Goal: Task Accomplishment & Management: Use online tool/utility

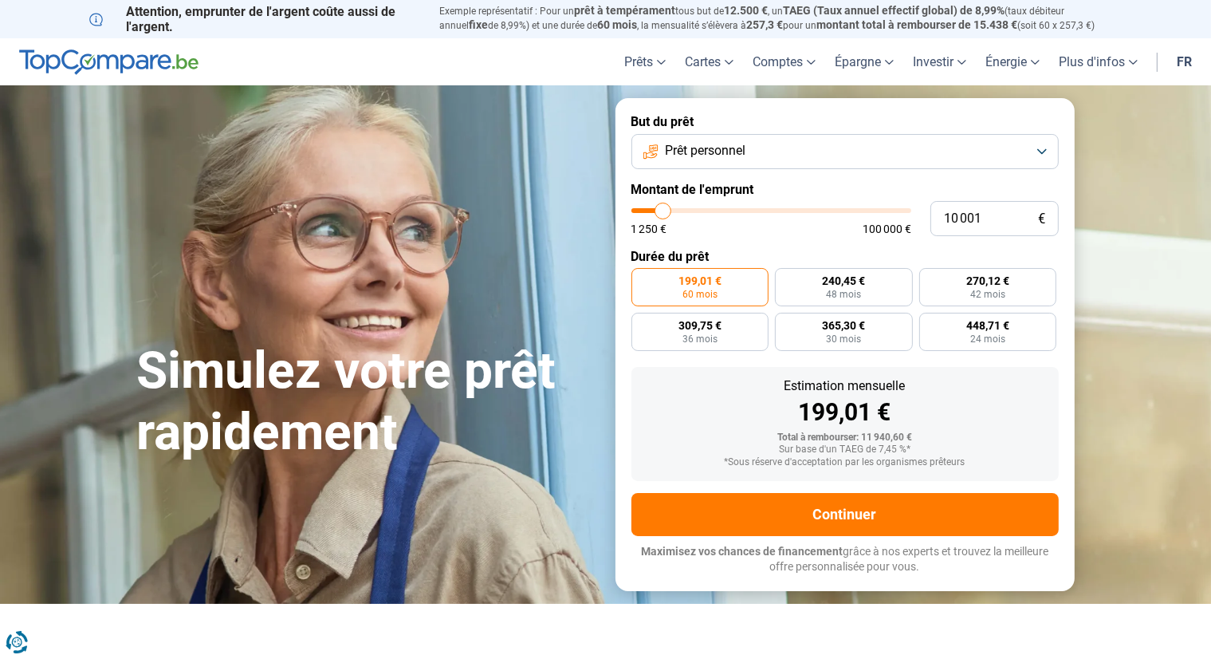
type input "10 500"
type input "10500"
type input "13 000"
type input "13000"
type input "15 250"
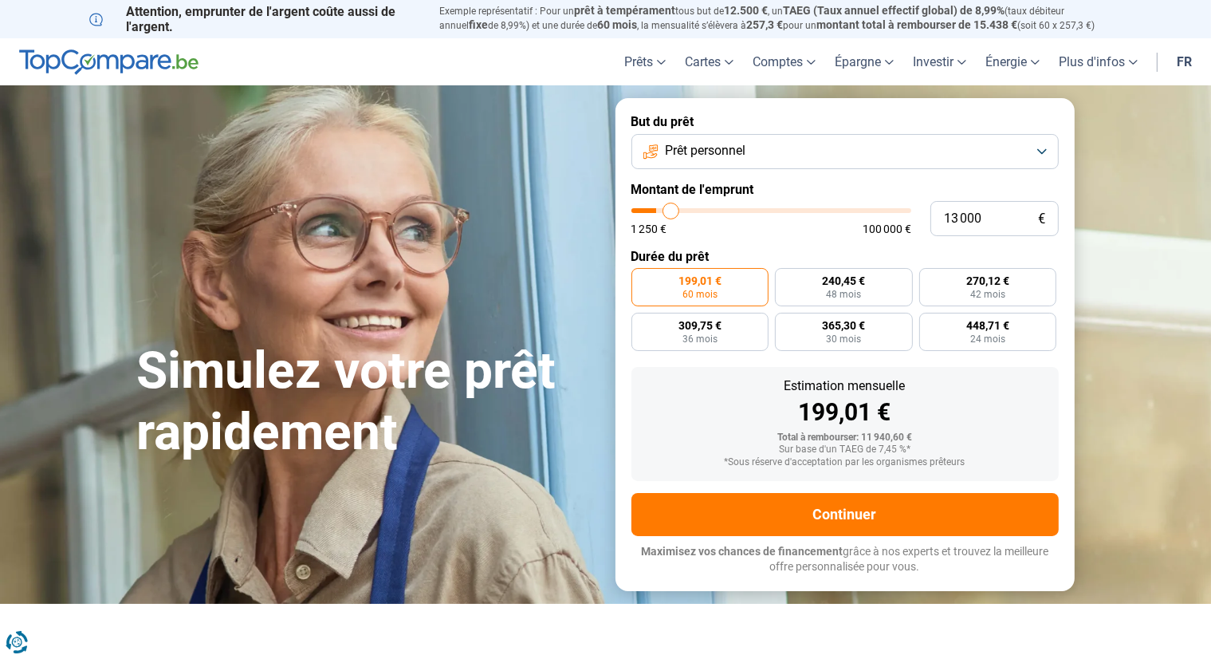
type input "15250"
type input "16 750"
type input "16750"
type input "18 000"
type input "18000"
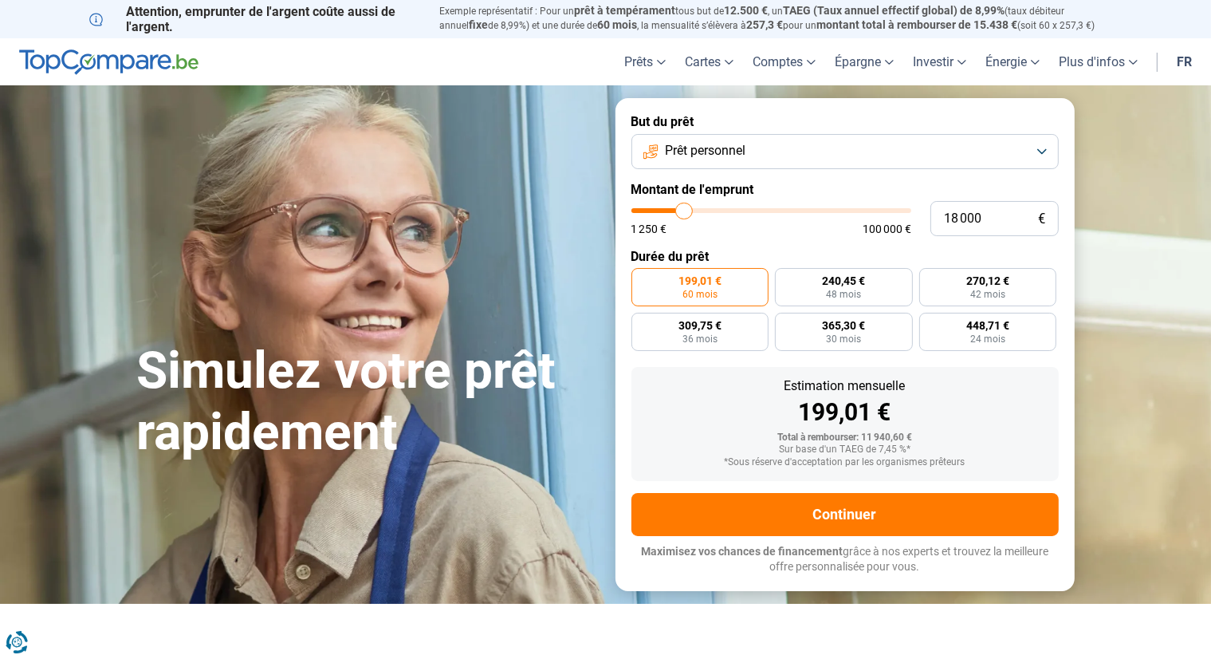
type input "18 750"
type input "18750"
type input "19 500"
type input "19500"
type input "19 750"
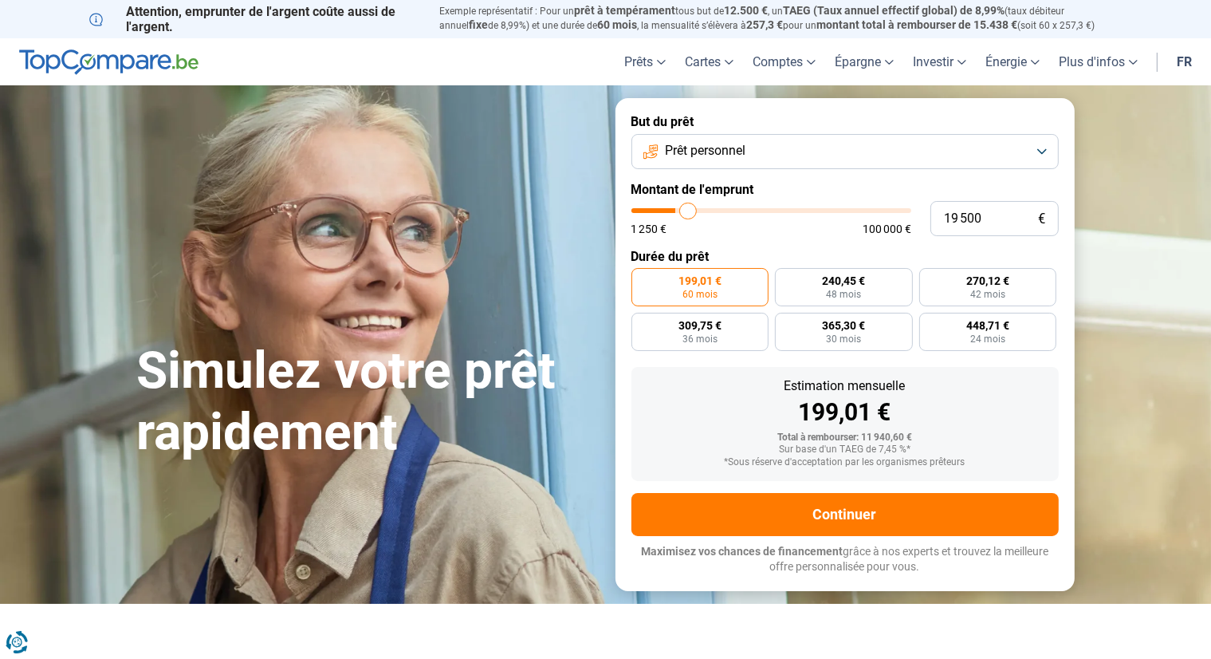
type input "19750"
type input "20 250"
type input "20250"
type input "21 250"
type input "21250"
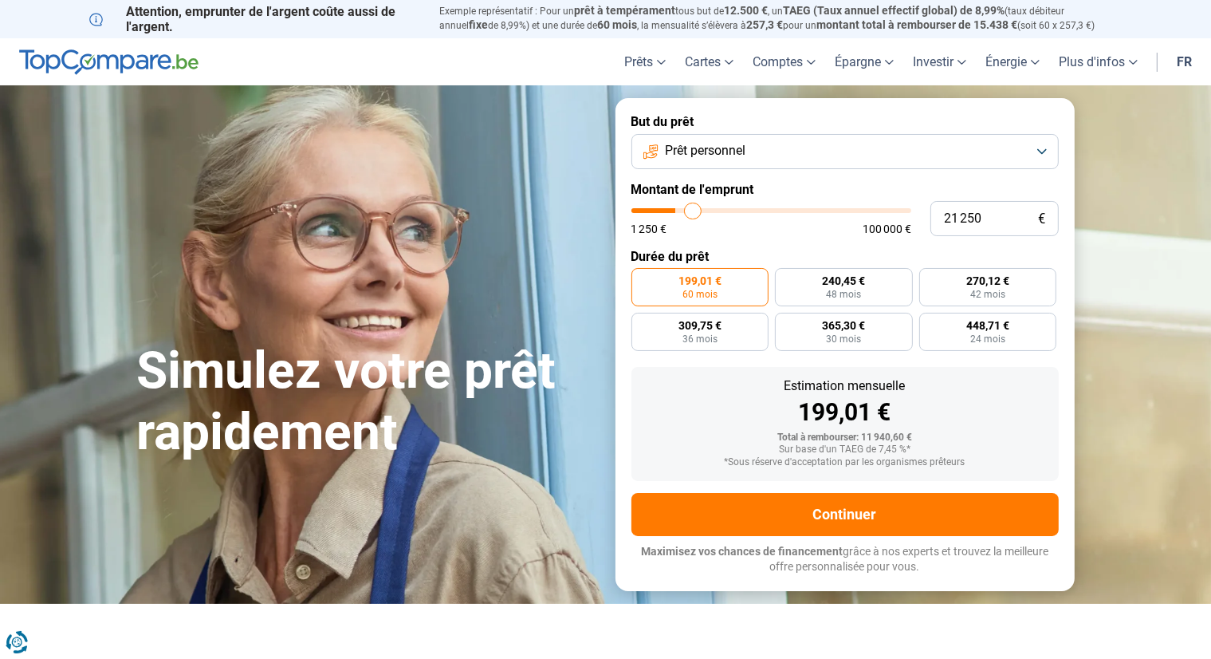
type input "21 750"
type input "21750"
type input "23 500"
type input "23500"
type input "25 250"
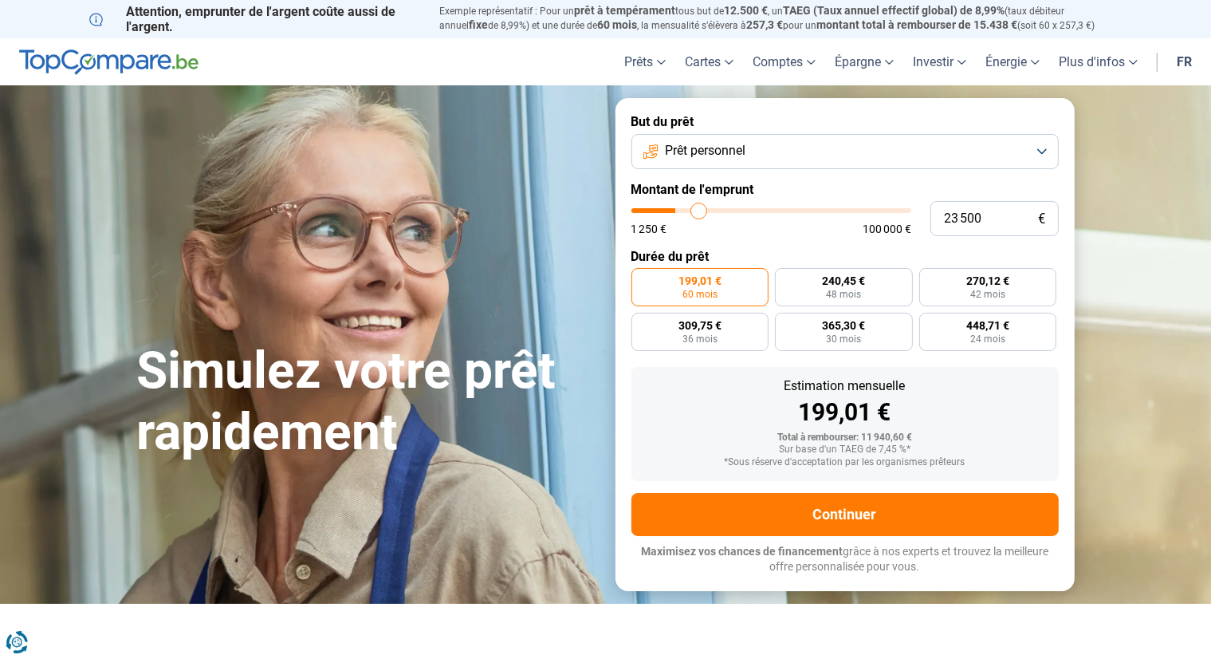
type input "25250"
type input "25 500"
type input "25500"
type input "27 250"
type input "27250"
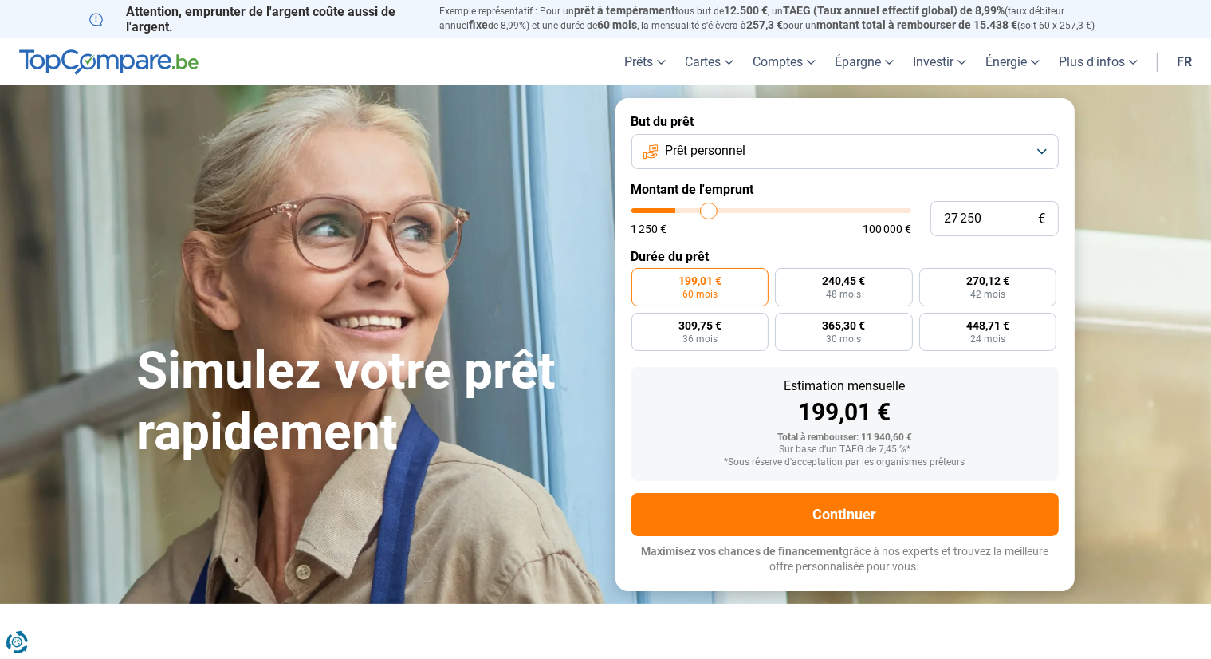
type input "28 750"
type input "28750"
type input "30 000"
type input "30000"
type input "31 500"
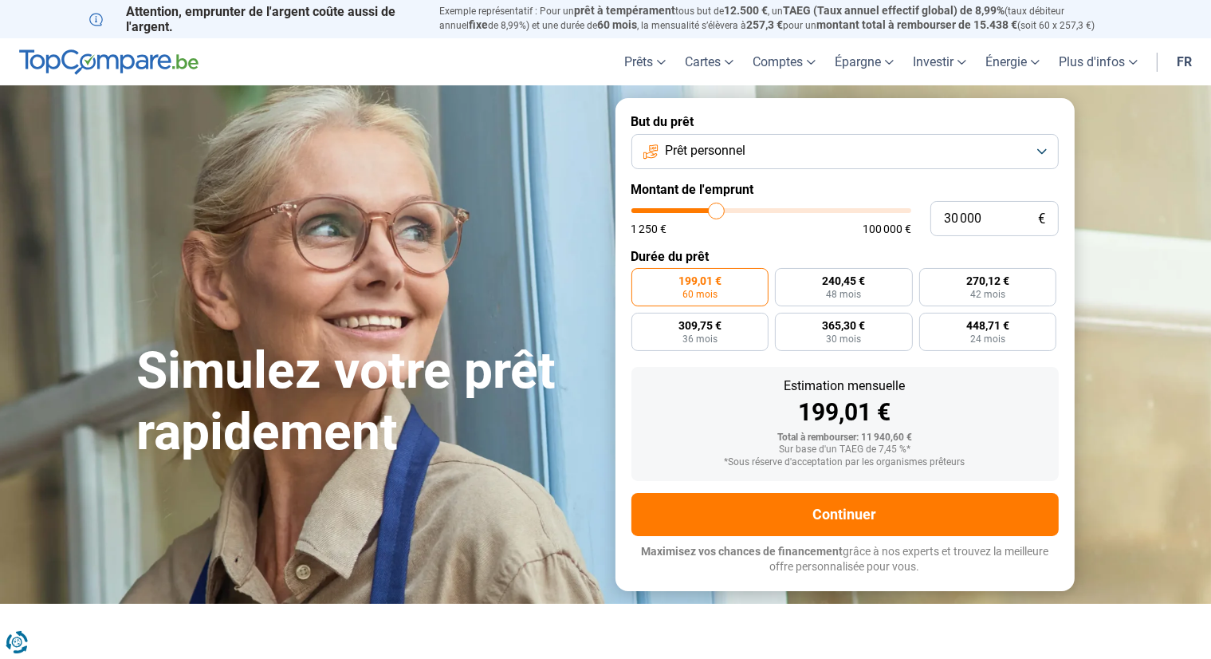
type input "31500"
type input "33 750"
type input "33750"
type input "37 000"
type input "37000"
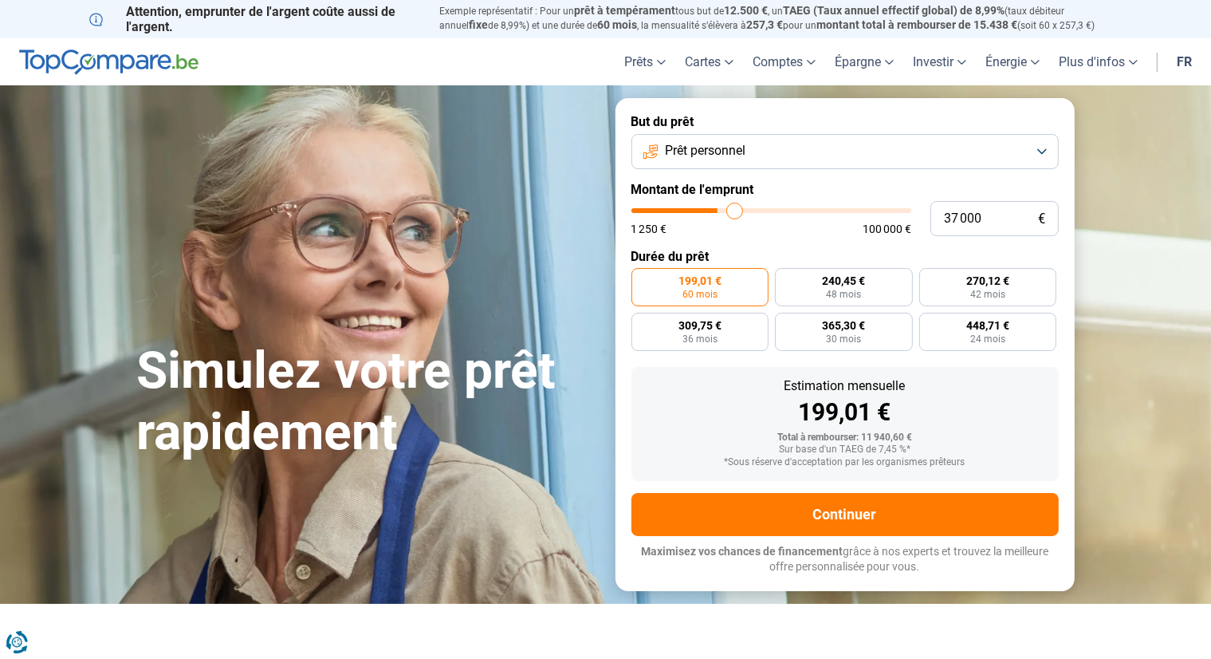
type input "38 750"
type input "38750"
type input "40 000"
type input "40000"
type input "40 750"
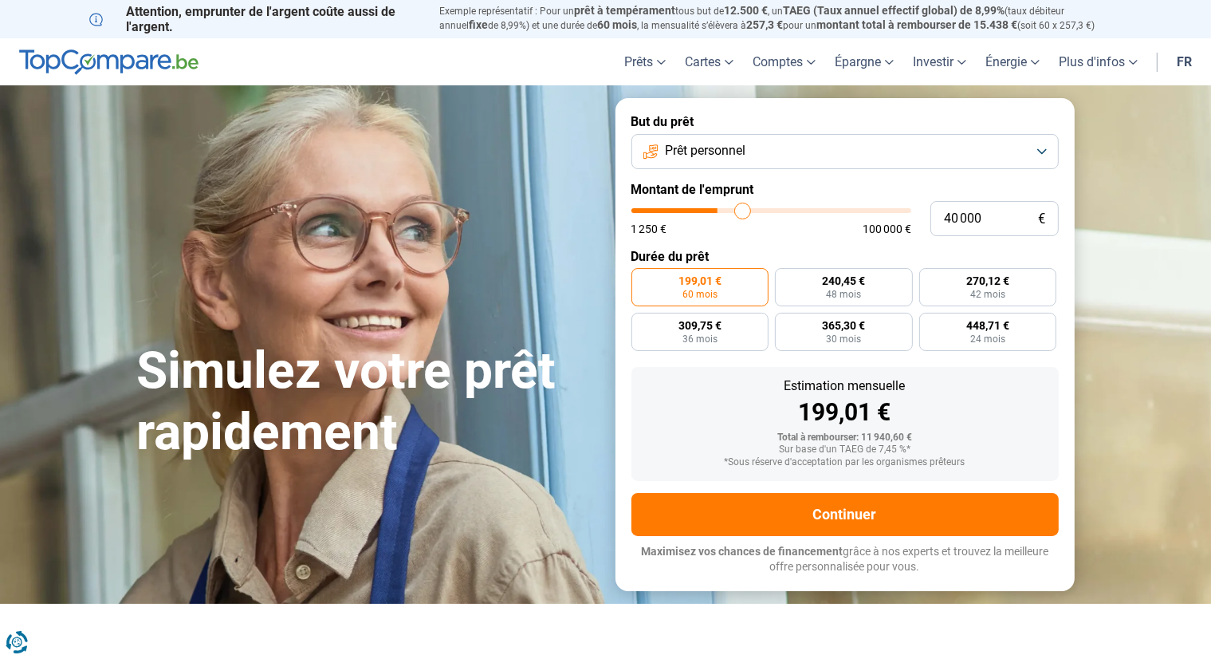
type input "40750"
type input "41 000"
type input "41000"
type input "41 500"
drag, startPoint x: 660, startPoint y: 214, endPoint x: 746, endPoint y: 214, distance: 86.1
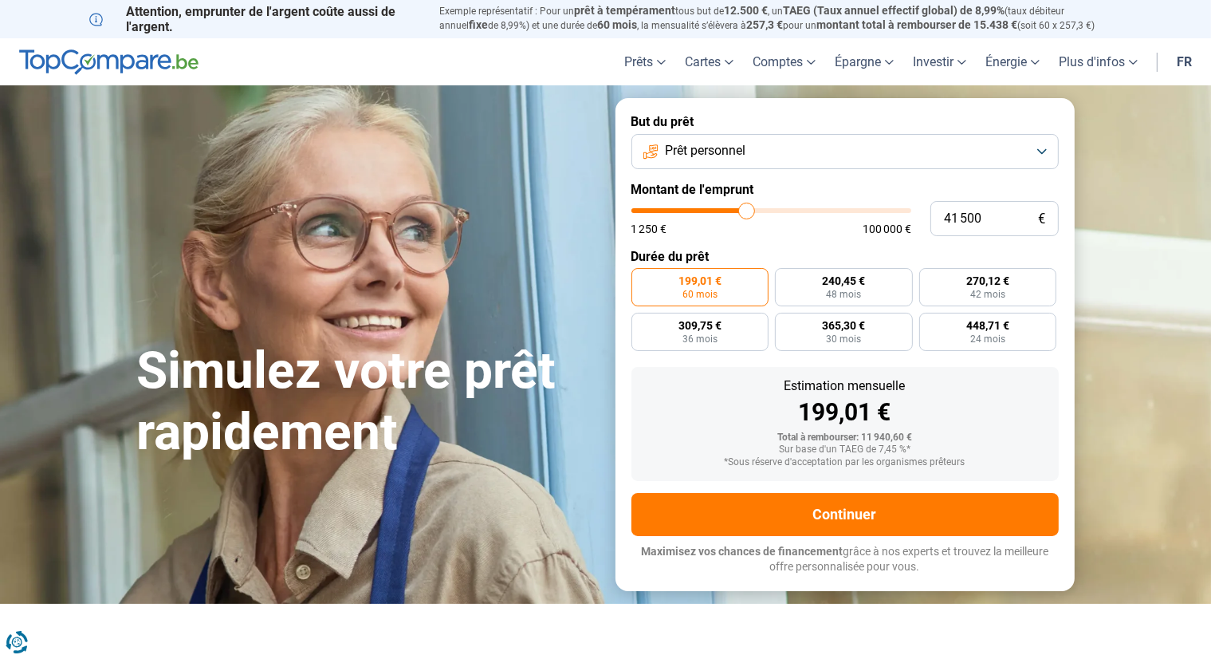
type input "41500"
click at [746, 213] on input "range" at bounding box center [771, 210] width 280 height 5
radio input "false"
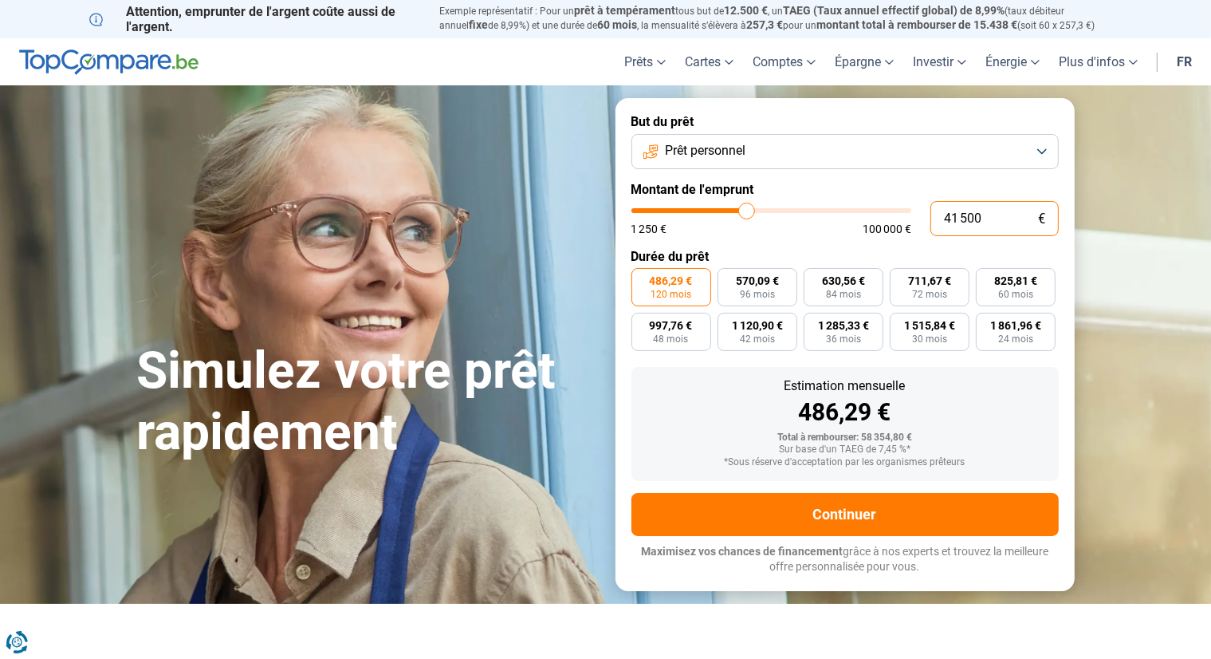
drag, startPoint x: 982, startPoint y: 223, endPoint x: 811, endPoint y: 221, distance: 171.4
click at [849, 230] on div "41 500 € 1 250 € 100 000 €" at bounding box center [844, 218] width 427 height 35
type input "1"
type input "1250"
type input "15"
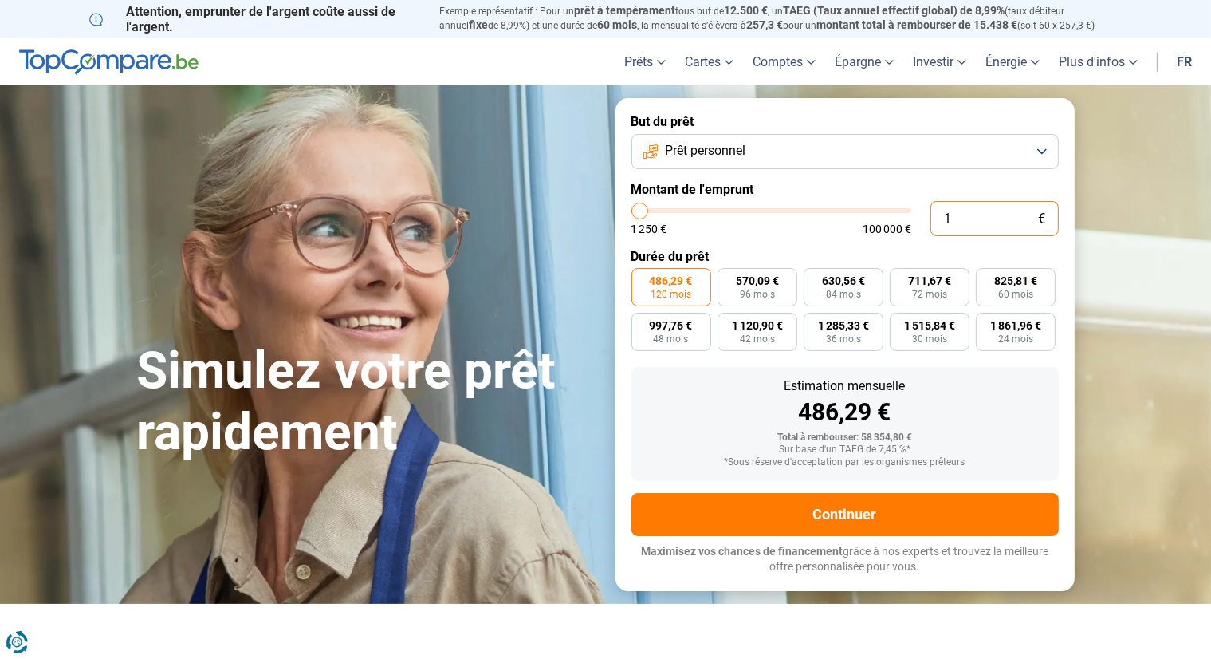
type input "1250"
type input "150"
type input "1250"
type input "1 500"
type input "1500"
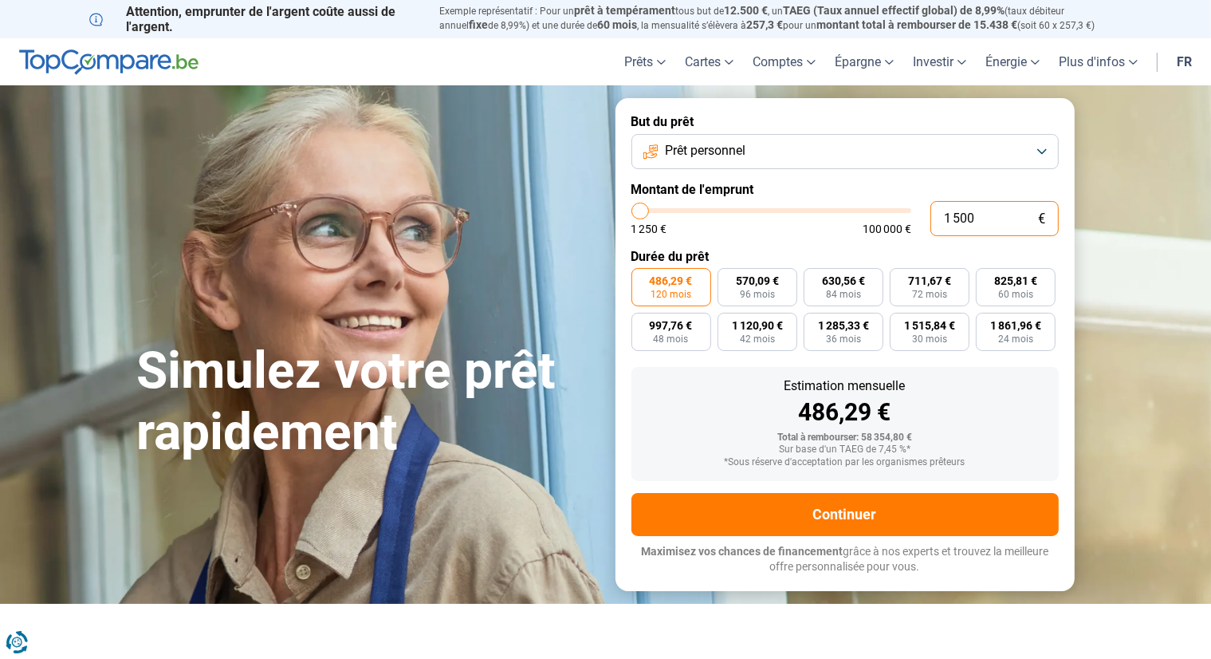
type input "15 000"
type input "15000"
radio input "true"
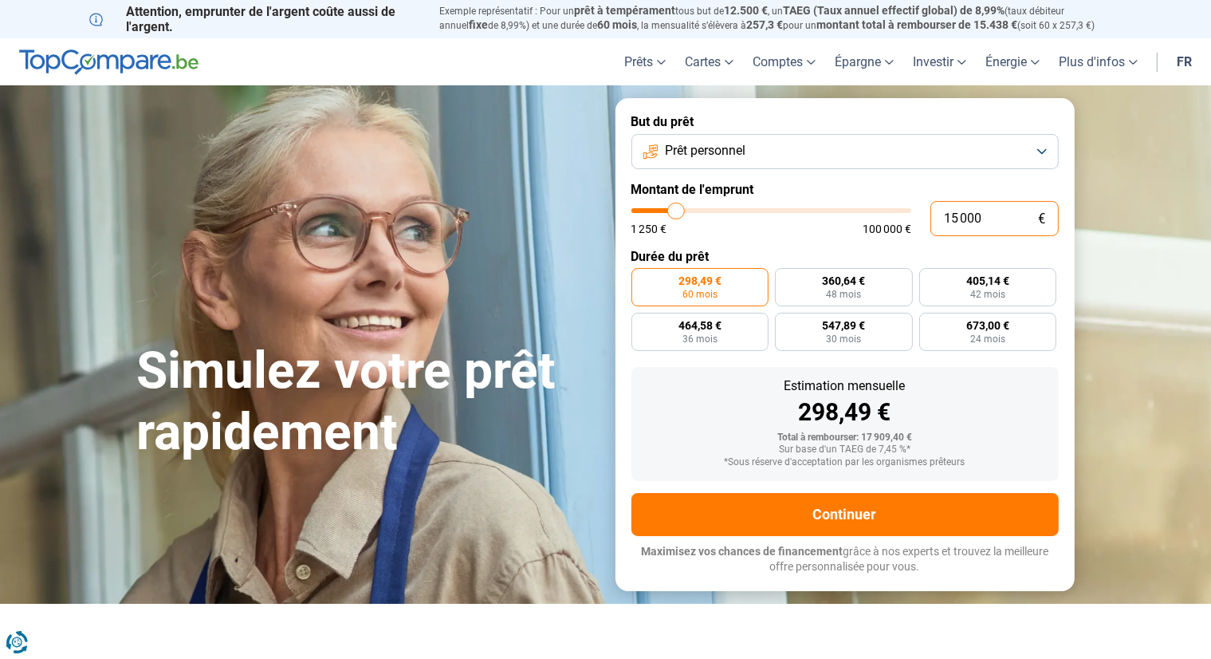
type input "15 000"
click at [699, 294] on span "60 mois" at bounding box center [699, 294] width 35 height 10
click at [642, 278] on input "298,49 € 60 mois" at bounding box center [636, 273] width 10 height 10
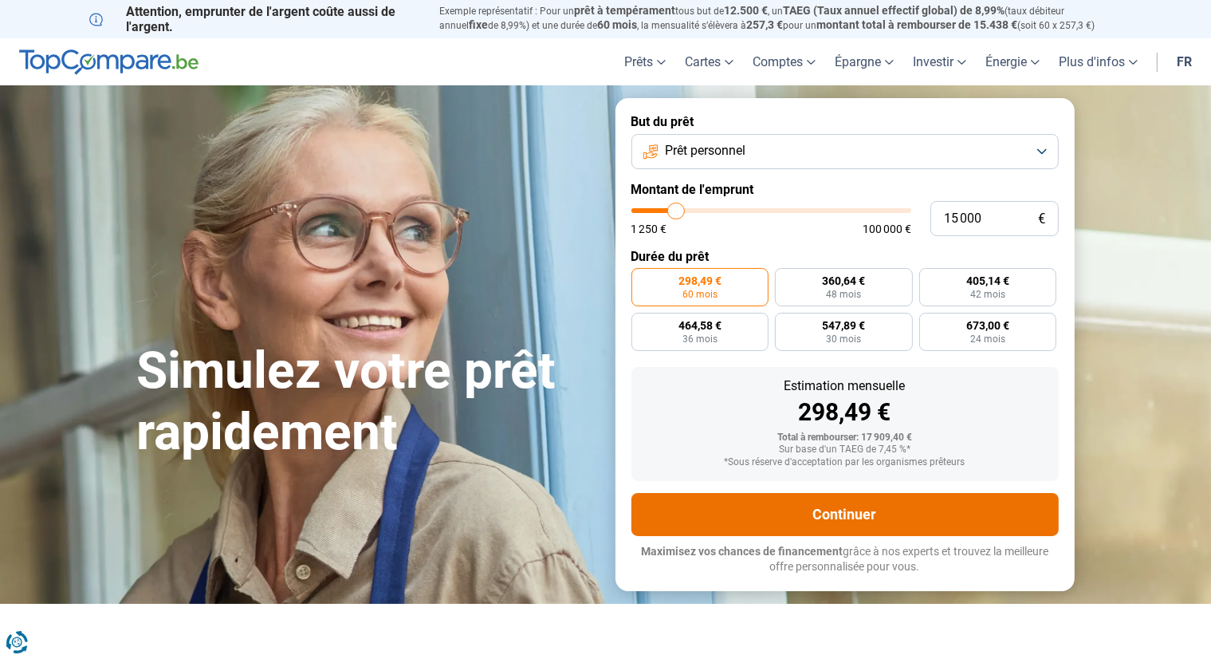
click at [836, 519] on button "Continuer" at bounding box center [844, 514] width 427 height 43
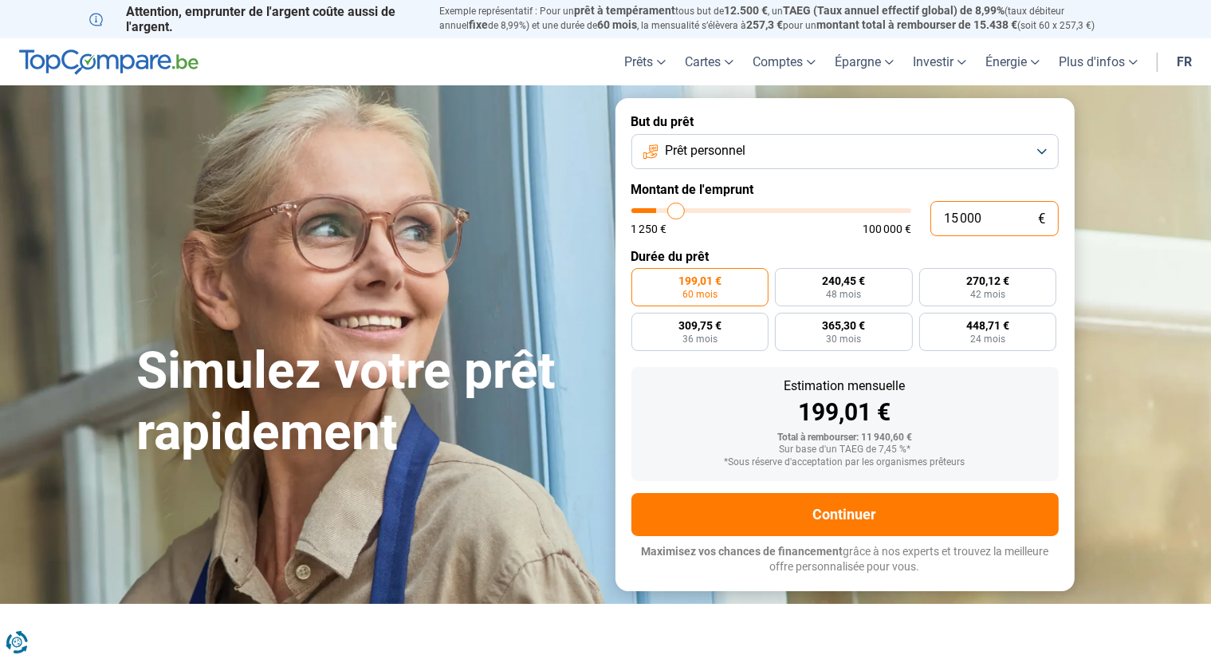
click at [1005, 214] on input "15 000" at bounding box center [994, 218] width 128 height 35
type input "10 001"
type input "10000"
type input "14 250"
type input "14250"
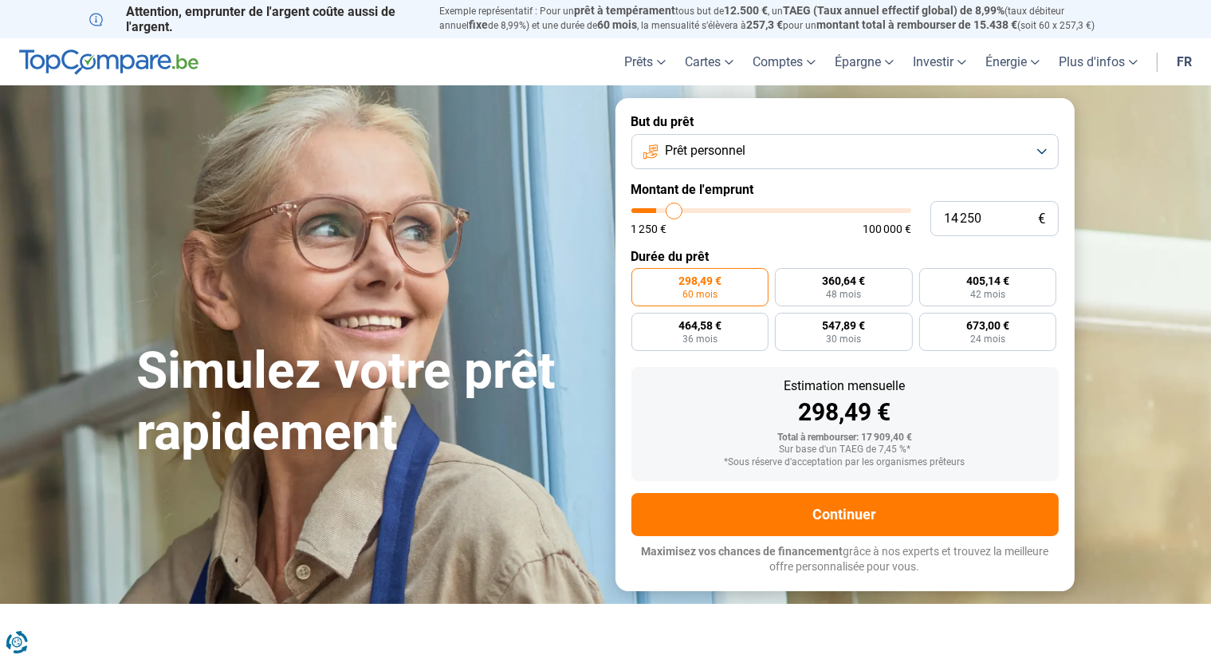
type input "12 750"
type input "12750"
type input "11 750"
type input "11750"
type input "11 500"
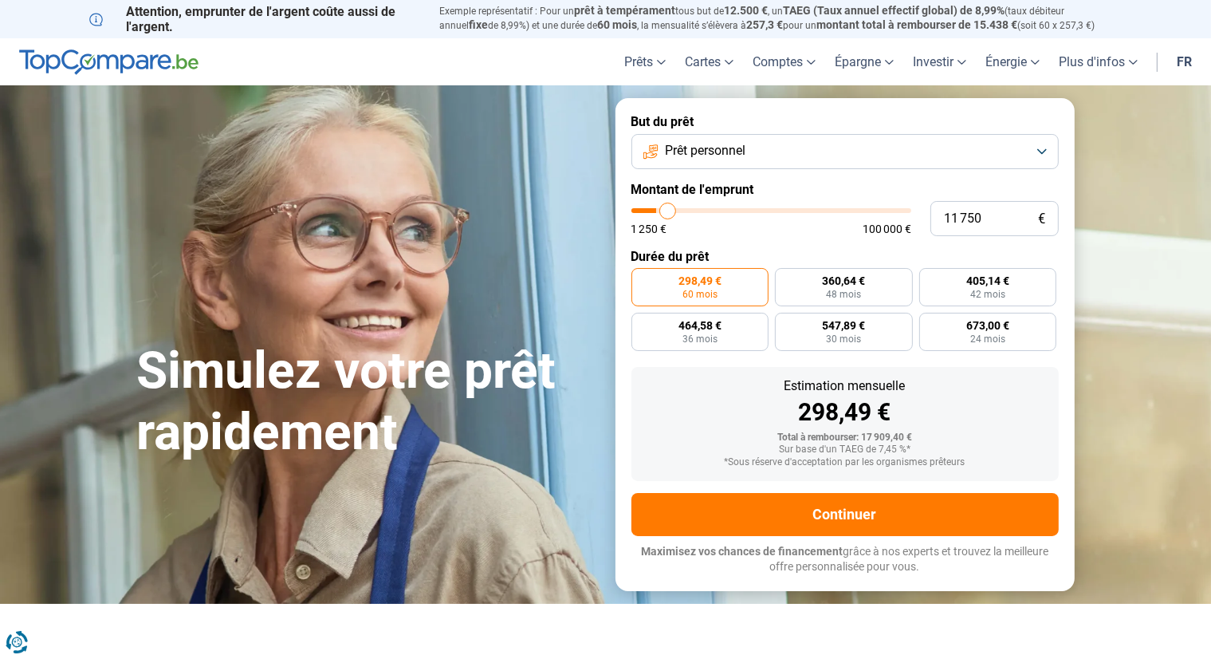
type input "11500"
type input "11 250"
type input "11250"
type input "12 000"
type input "12000"
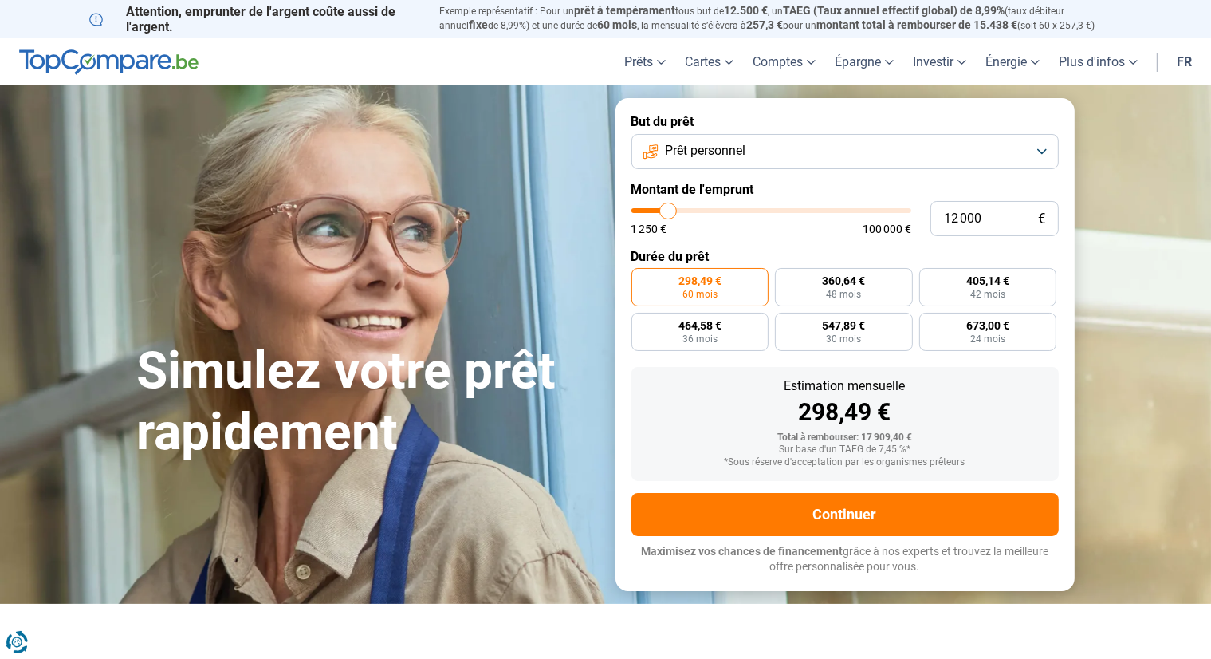
type input "12 750"
type input "12750"
type input "13 500"
type input "13500"
type input "14 750"
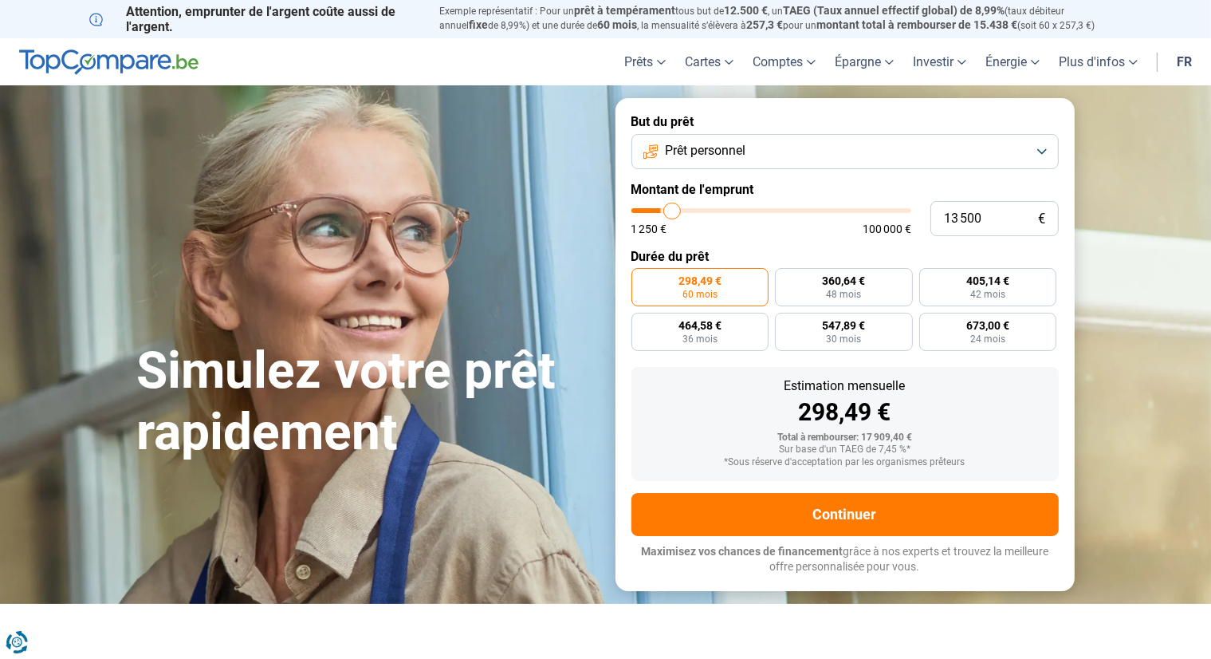
type input "14750"
type input "15 250"
type input "15250"
type input "15 750"
type input "15750"
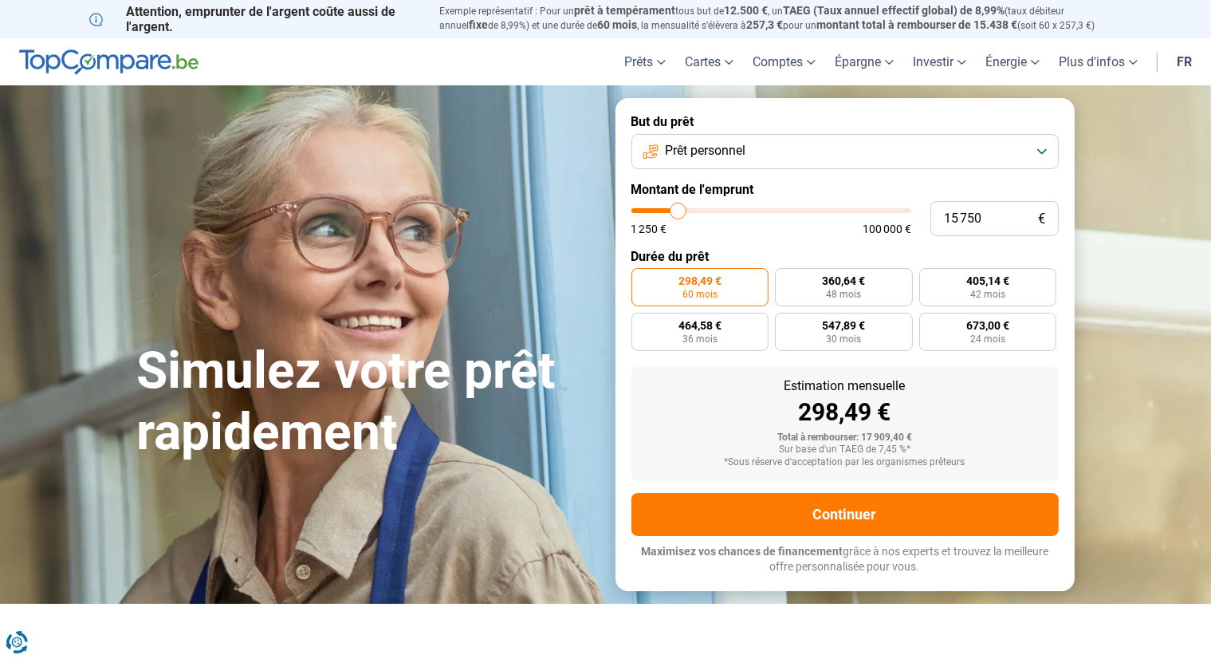
type input "17 000"
type input "17000"
type input "18 000"
type input "18000"
type input "18 750"
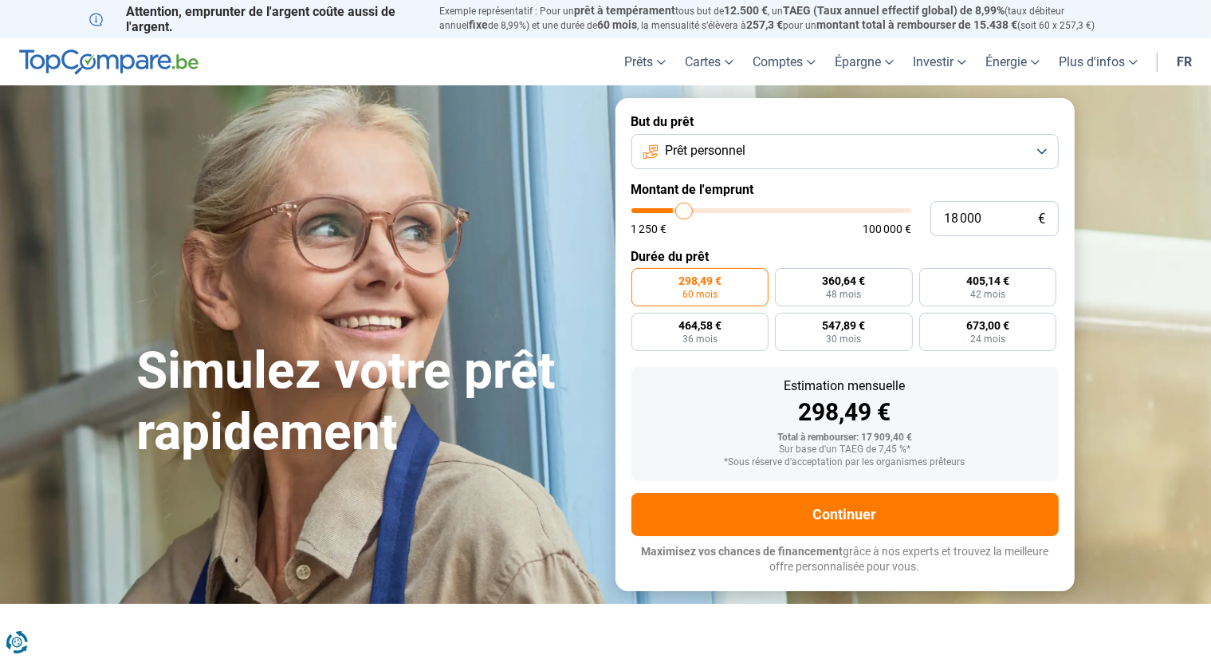
type input "18750"
type input "20 000"
type input "20000"
type input "20 750"
type input "20750"
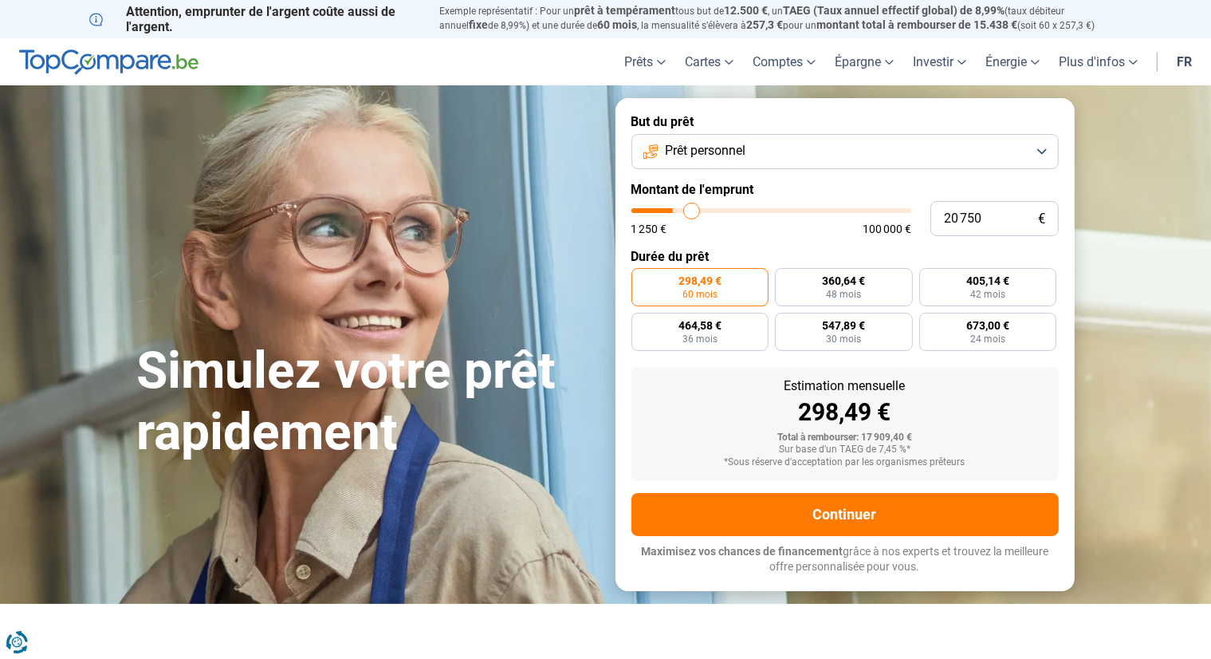
type input "21 500"
type input "21500"
type input "22 000"
type input "22000"
type input "21 750"
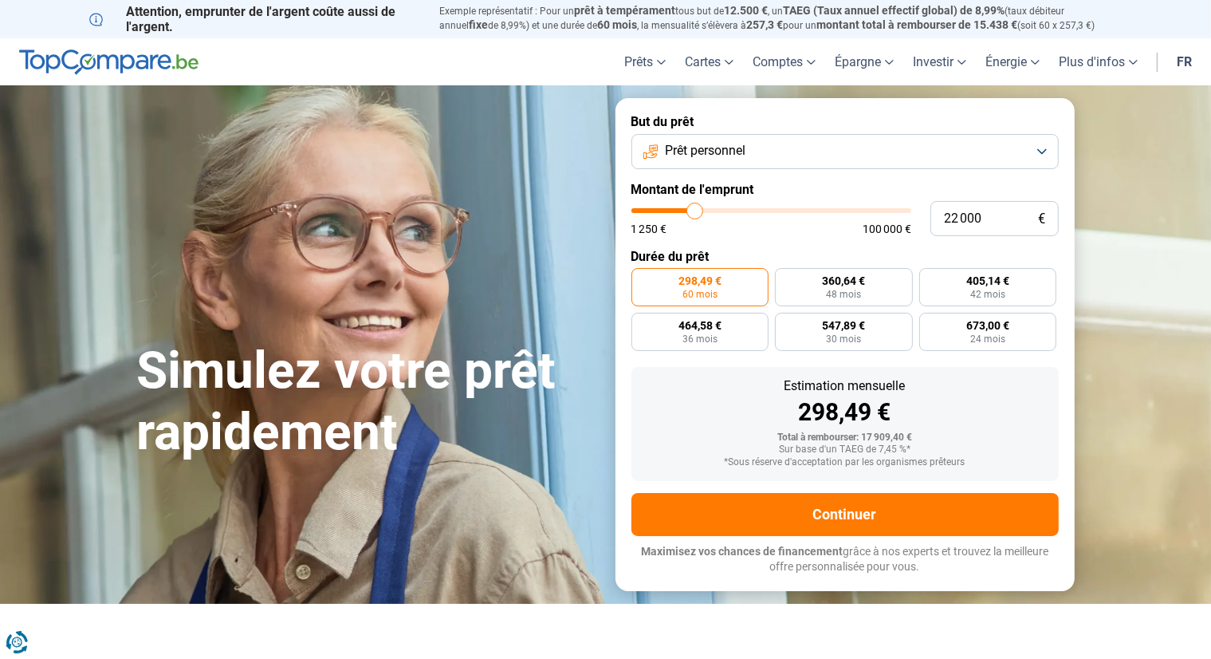
type input "21750"
type input "21 500"
type input "21500"
type input "20 250"
type input "20250"
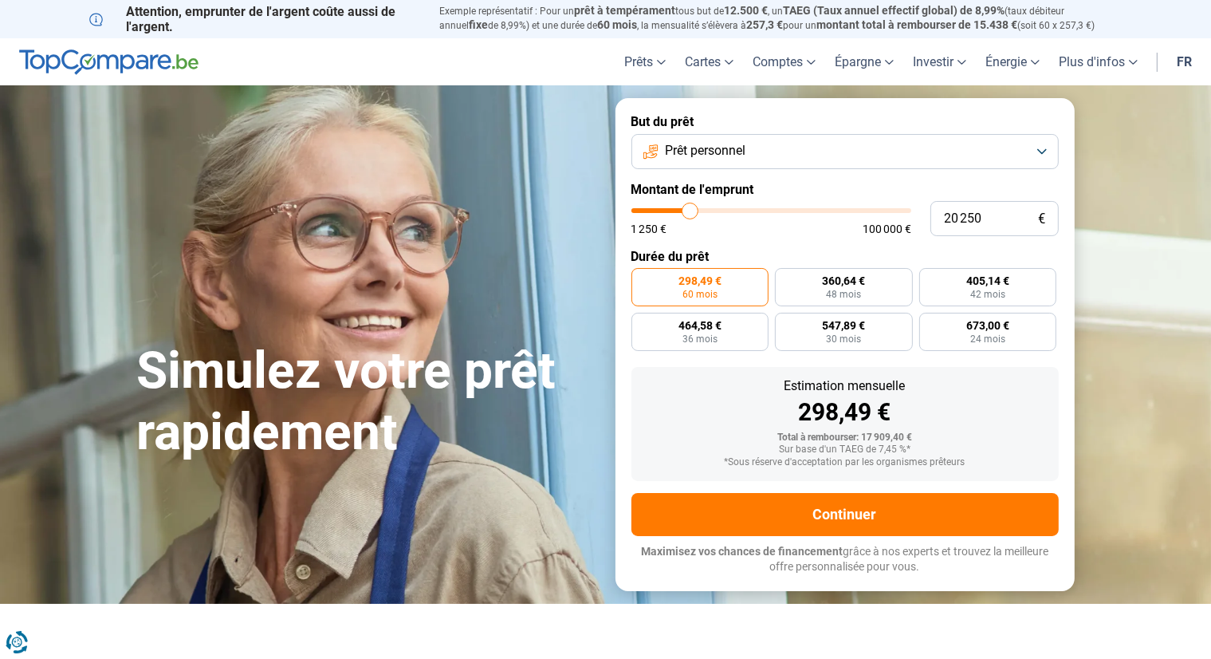
type input "19 750"
type input "19750"
type input "19 500"
type input "19500"
type input "18 750"
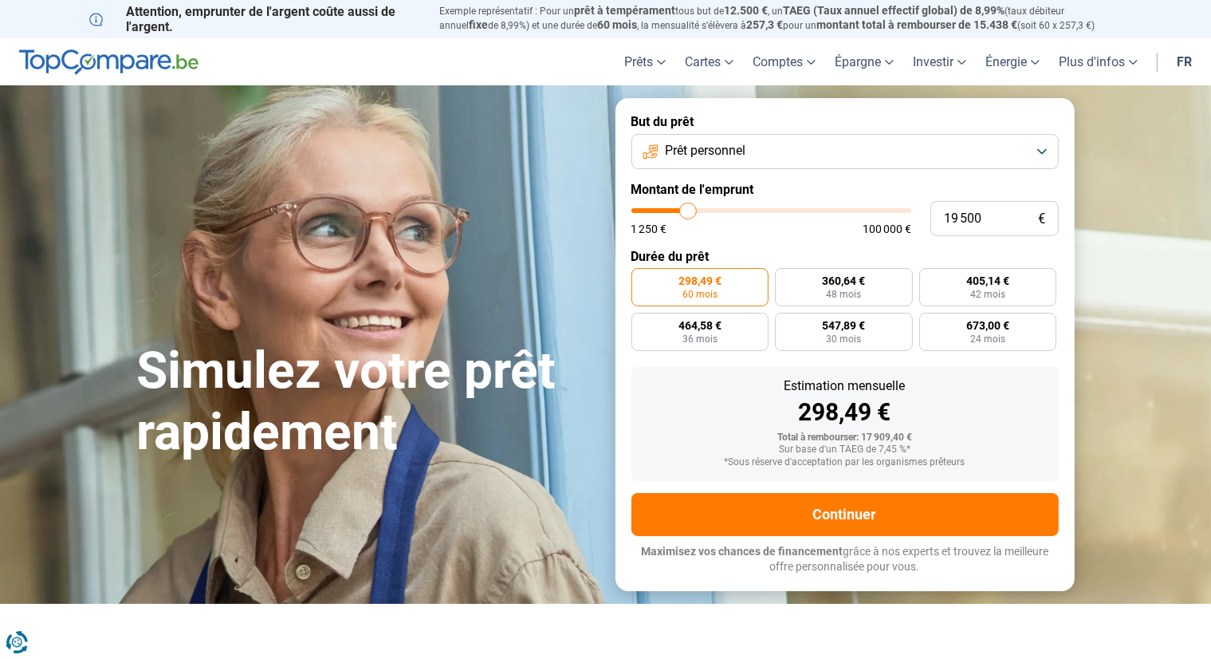
type input "18750"
type input "18 500"
type input "18500"
type input "18 250"
type input "18250"
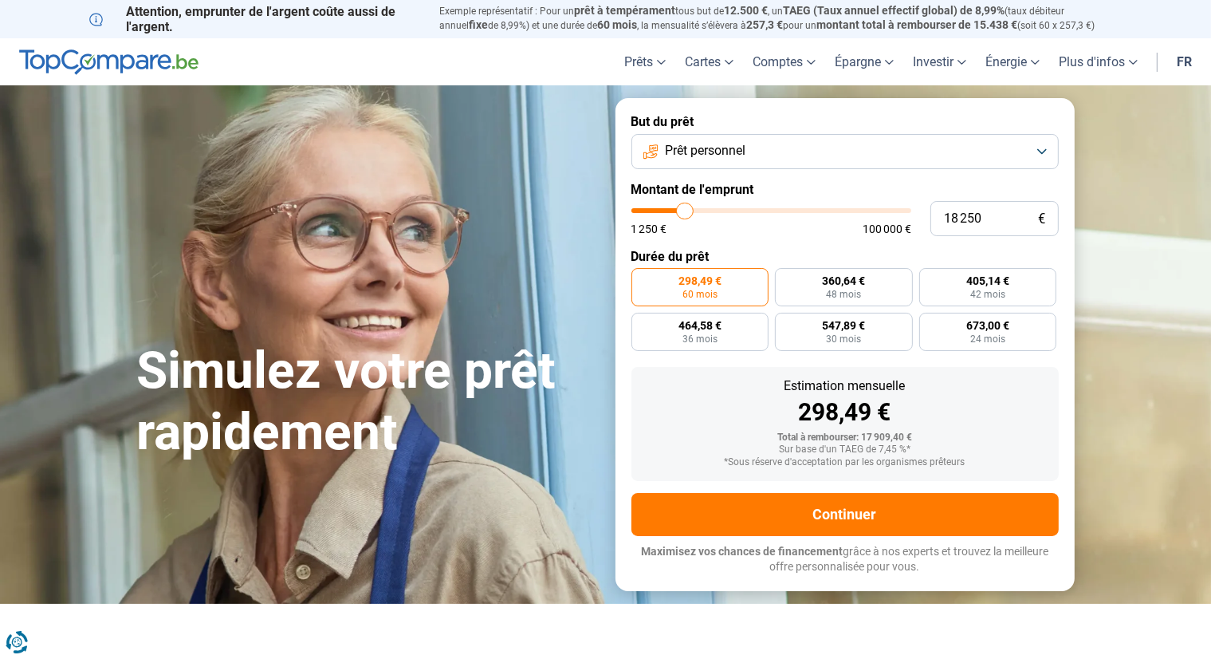
type input "18 000"
type input "18000"
type input "17 250"
type input "17250"
type input "18 250"
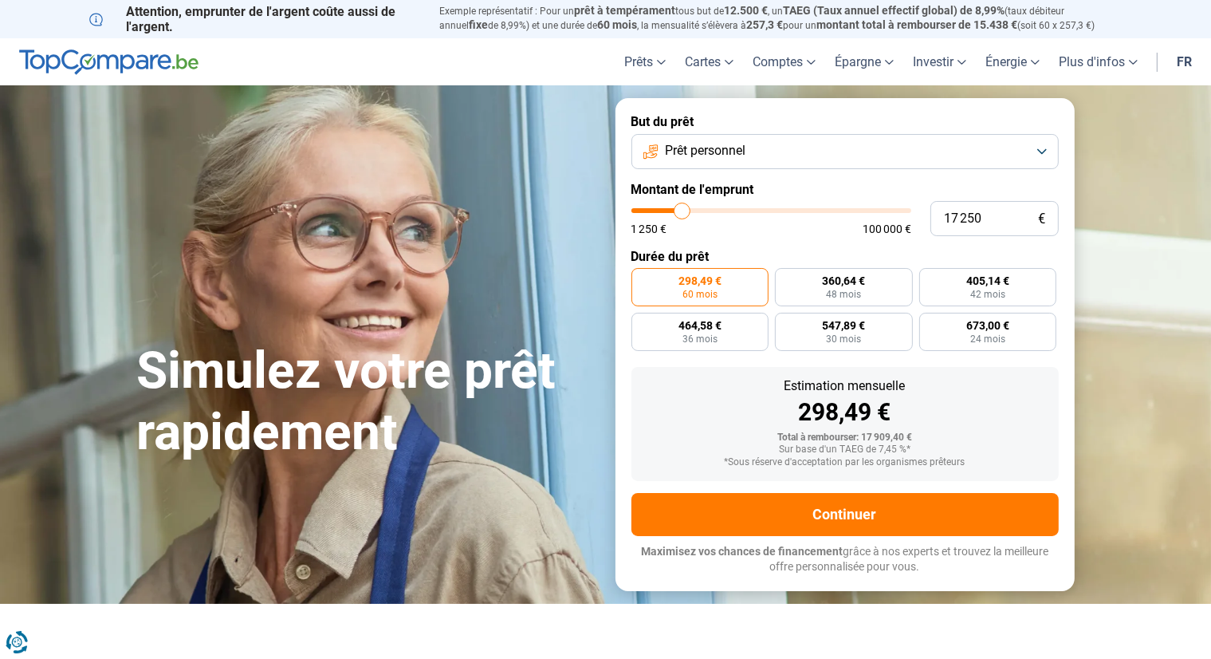
type input "18250"
type input "19 250"
type input "19250"
type input "20 250"
type input "20250"
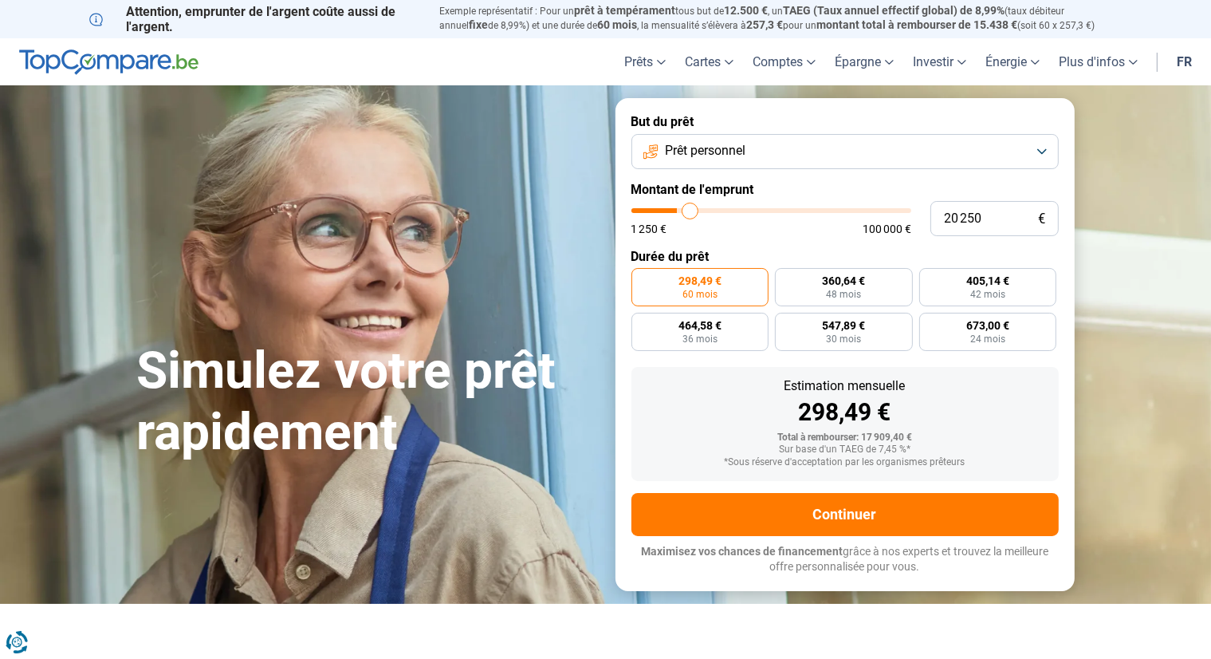
type input "21 000"
type input "21000"
type input "22 000"
type input "22000"
type input "22 750"
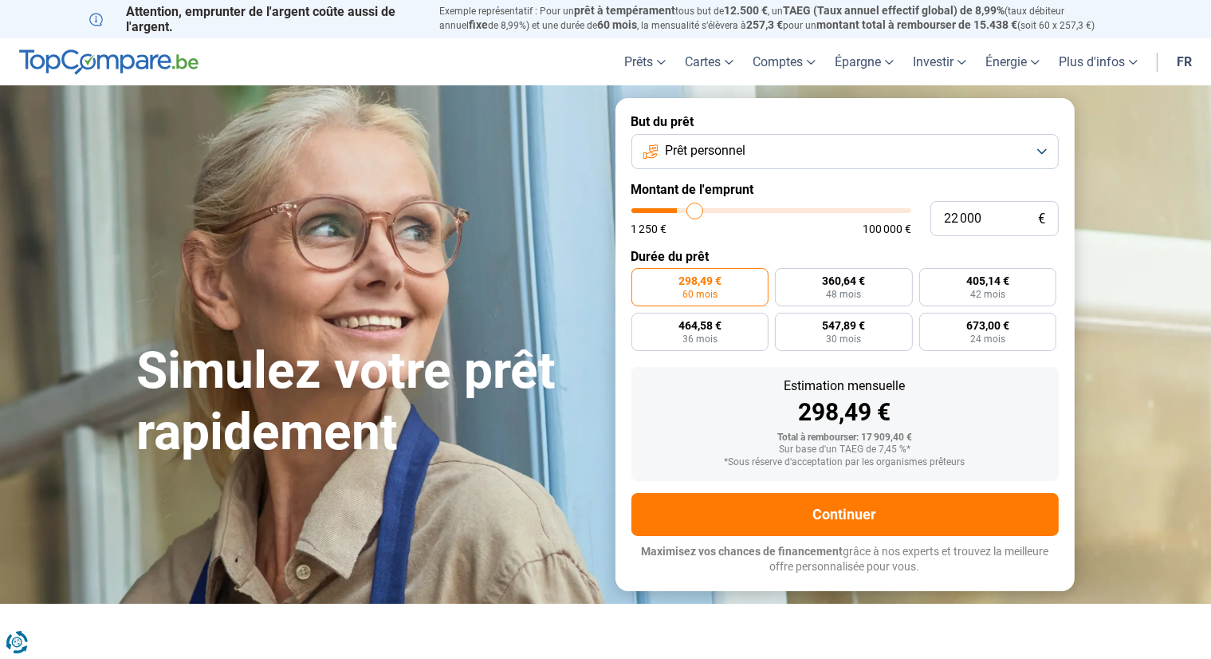
type input "22750"
type input "24 000"
type input "24000"
type input "25 250"
type input "25250"
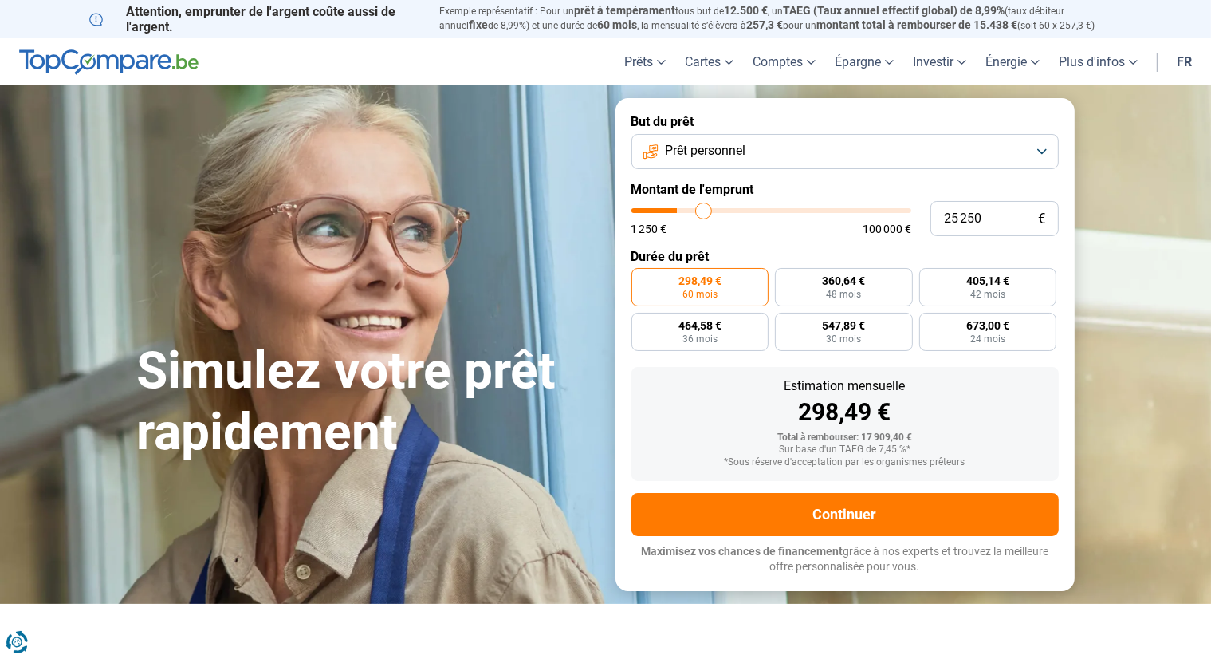
type input "26 000"
type input "26000"
type input "26 250"
type input "26250"
type input "27 000"
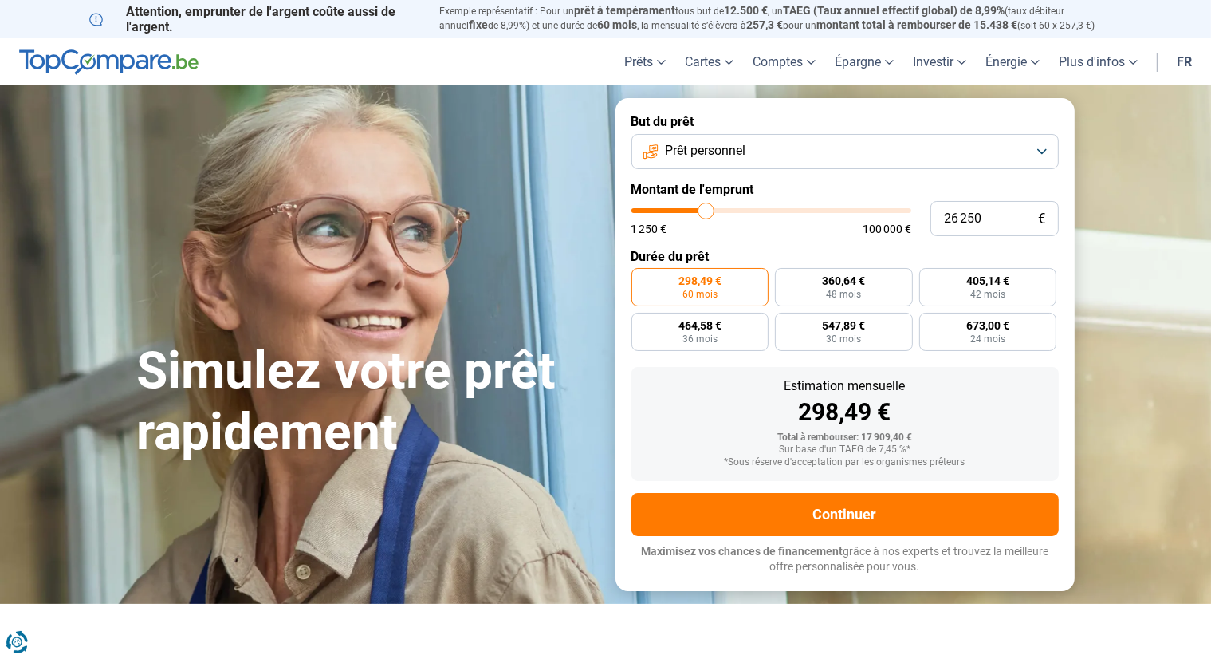
type input "27000"
type input "27 750"
type input "27750"
type input "28 000"
type input "28000"
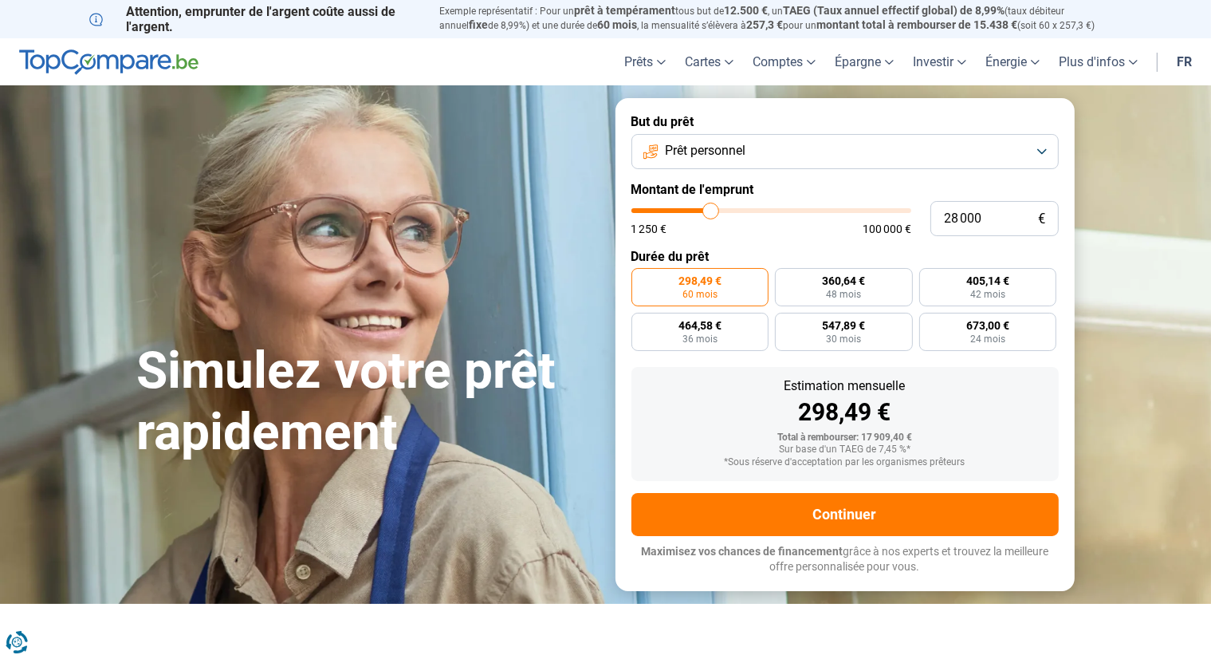
type input "28 750"
type input "28750"
type input "29 500"
type input "29500"
type input "30 750"
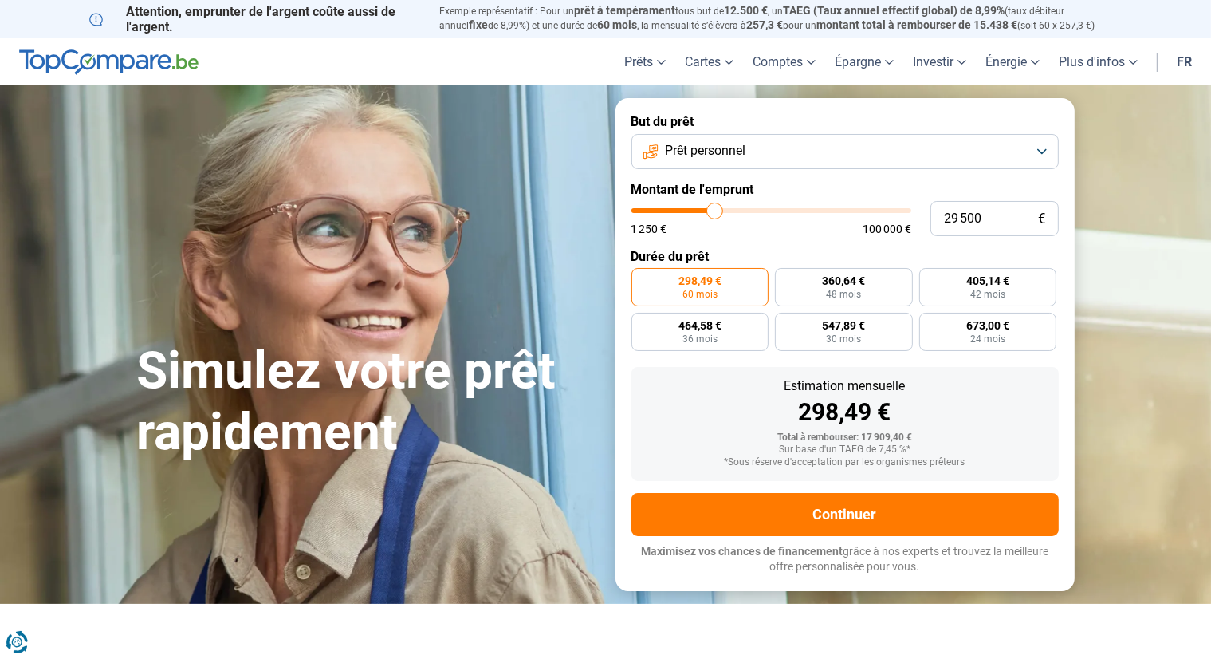
type input "30750"
type input "31 500"
type input "31500"
type input "32 750"
type input "32750"
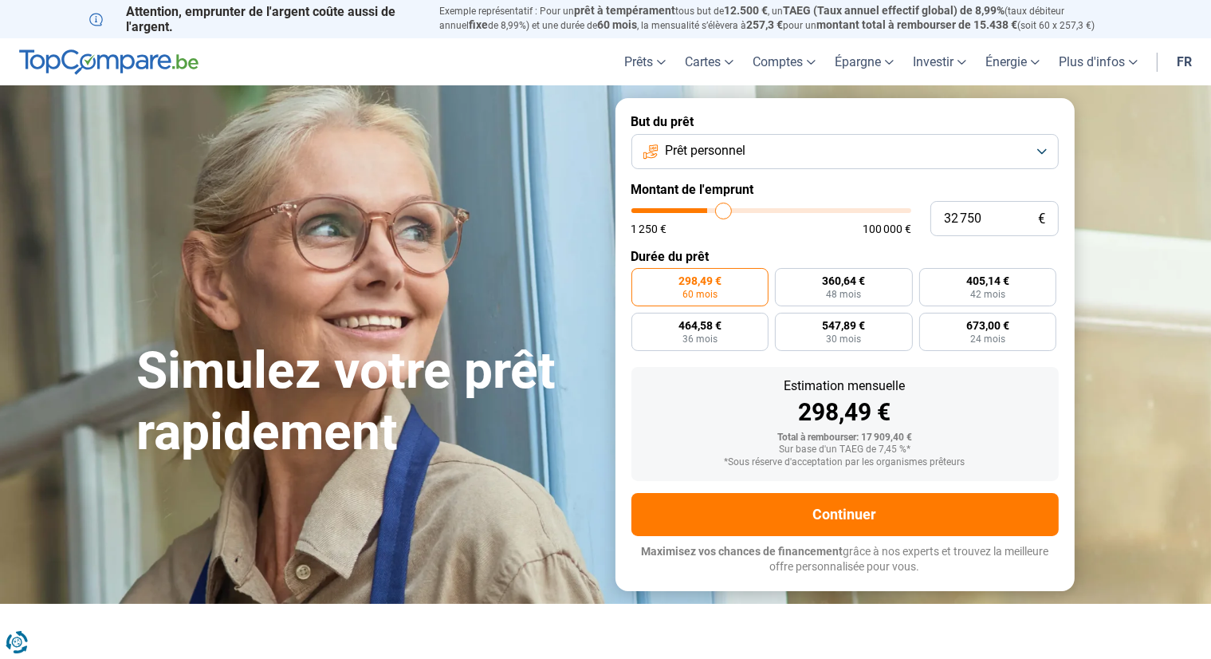
type input "33 500"
type input "33500"
type input "34 250"
type input "34250"
type input "34 500"
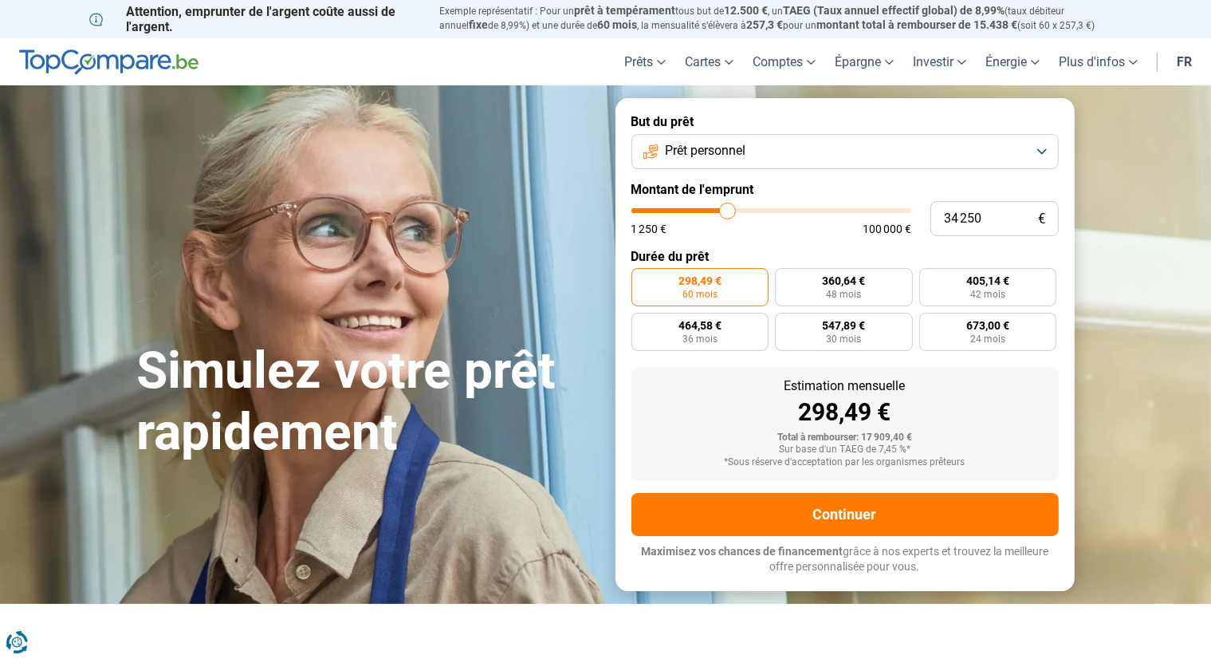
type input "34500"
type input "34 750"
type input "34750"
type input "36 000"
type input "36000"
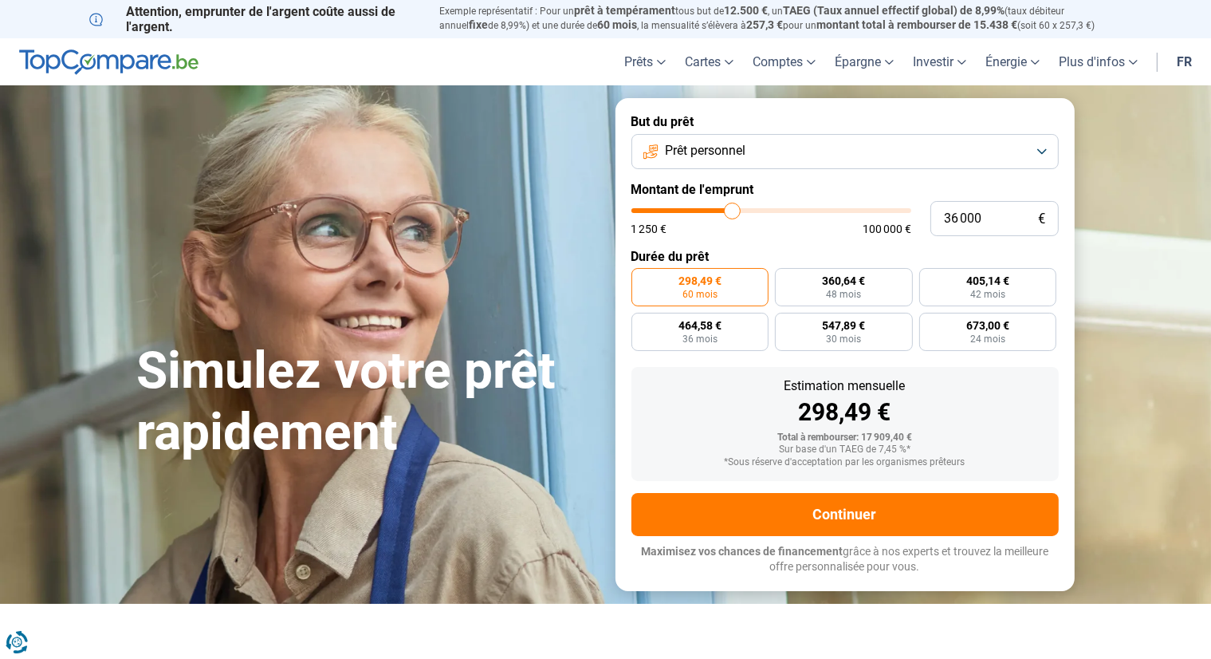
type input "36 750"
type input "36750"
type input "37 500"
type input "37500"
type input "37 750"
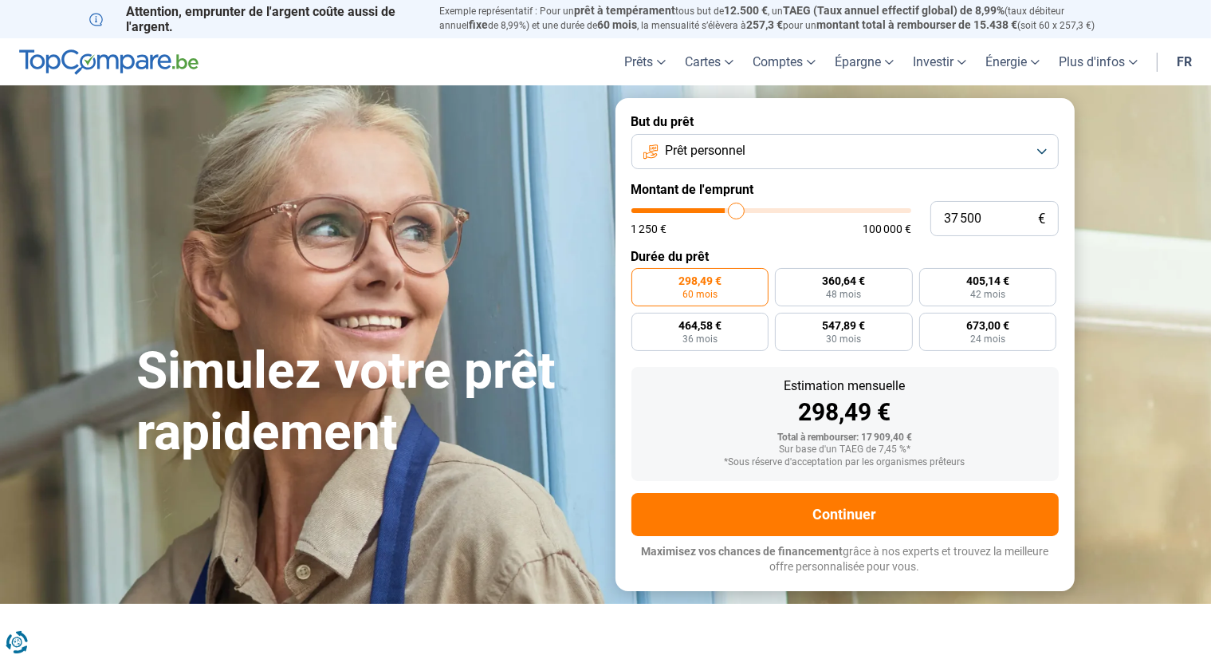
type input "37750"
type input "38 000"
type input "38000"
type input "50 250"
type input "50250"
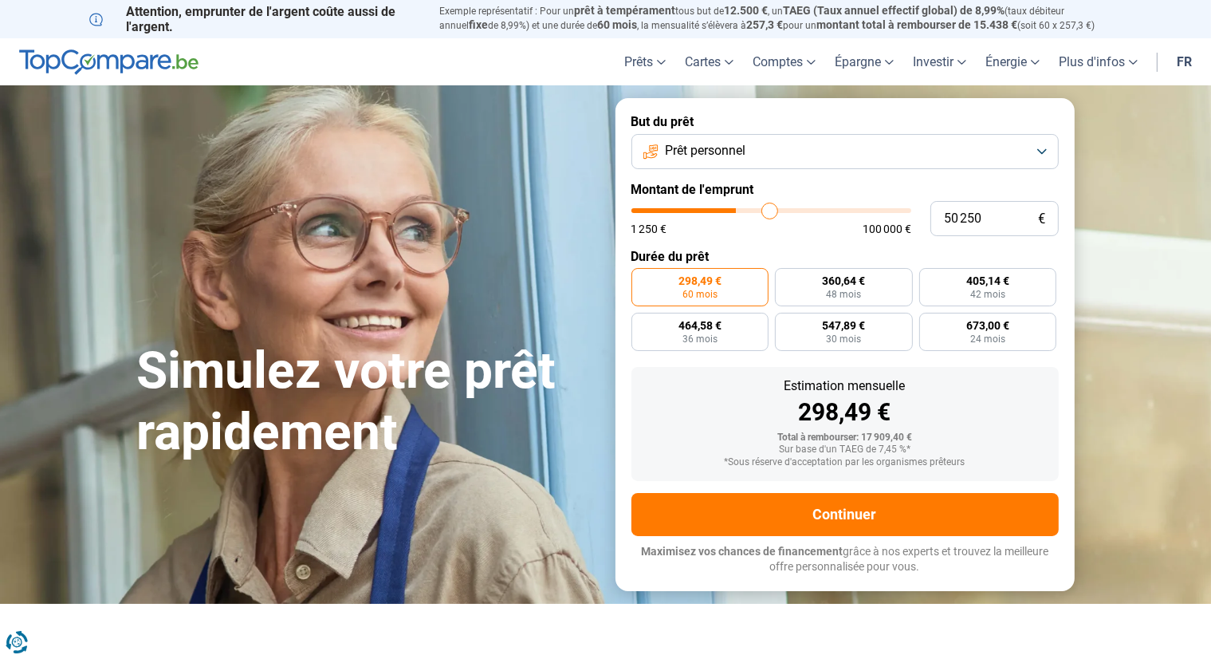
type input "51 000"
type input "51000"
type input "51 500"
type input "51500"
type input "51 750"
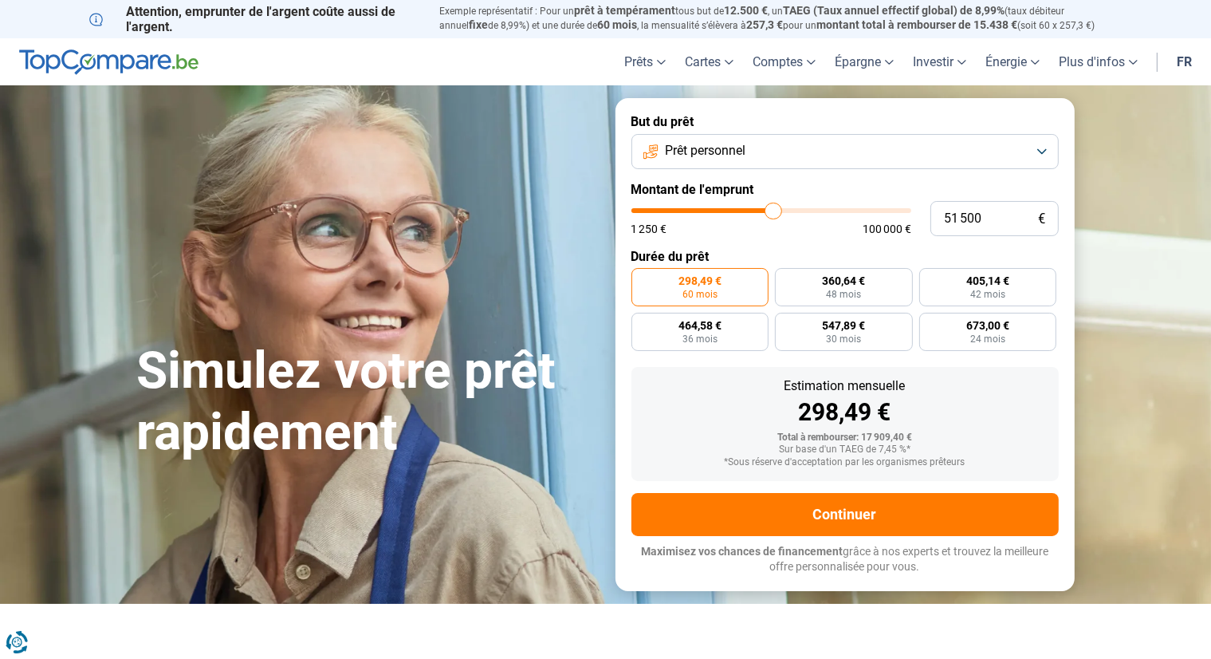
type input "51750"
type input "53 000"
type input "53000"
type input "53 750"
type input "53750"
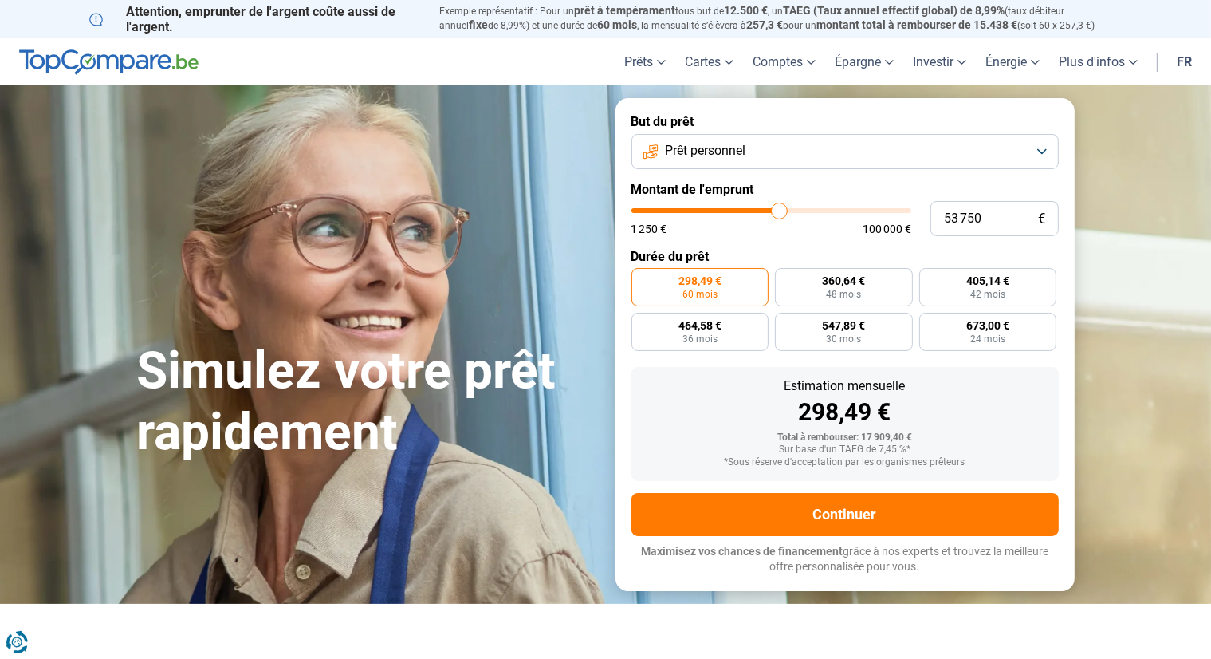
type input "54 000"
type input "54000"
type input "55 250"
type input "55250"
type input "55 500"
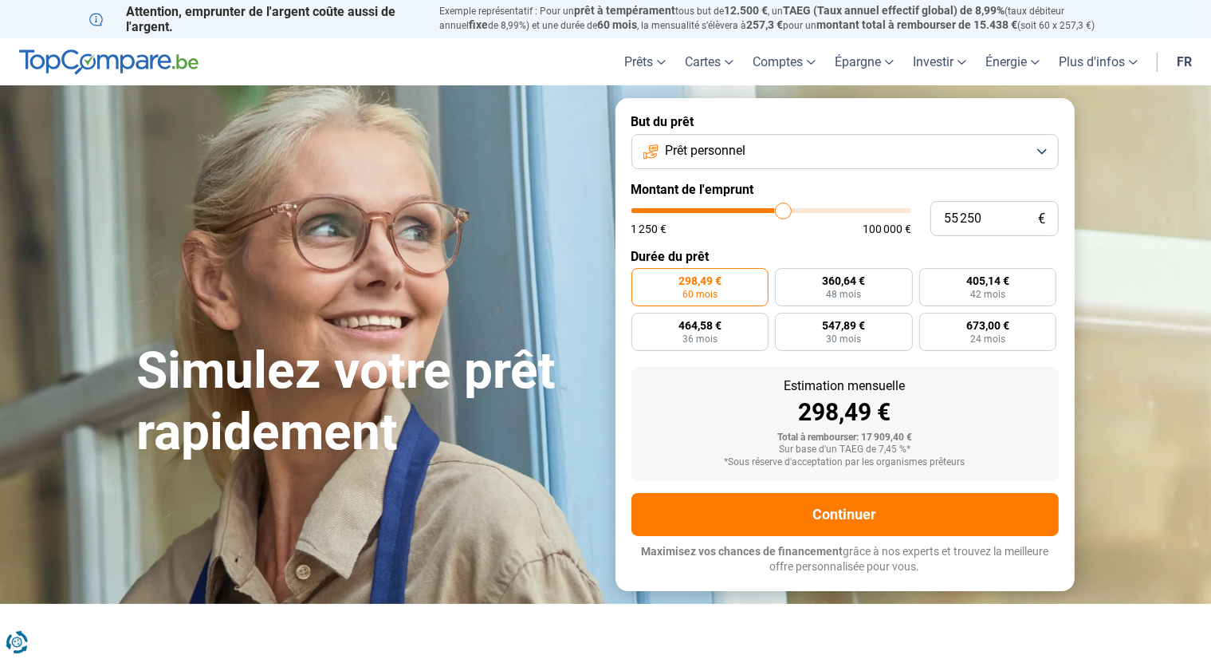
type input "55500"
type input "56 750"
type input "56750"
type input "57 000"
type input "57000"
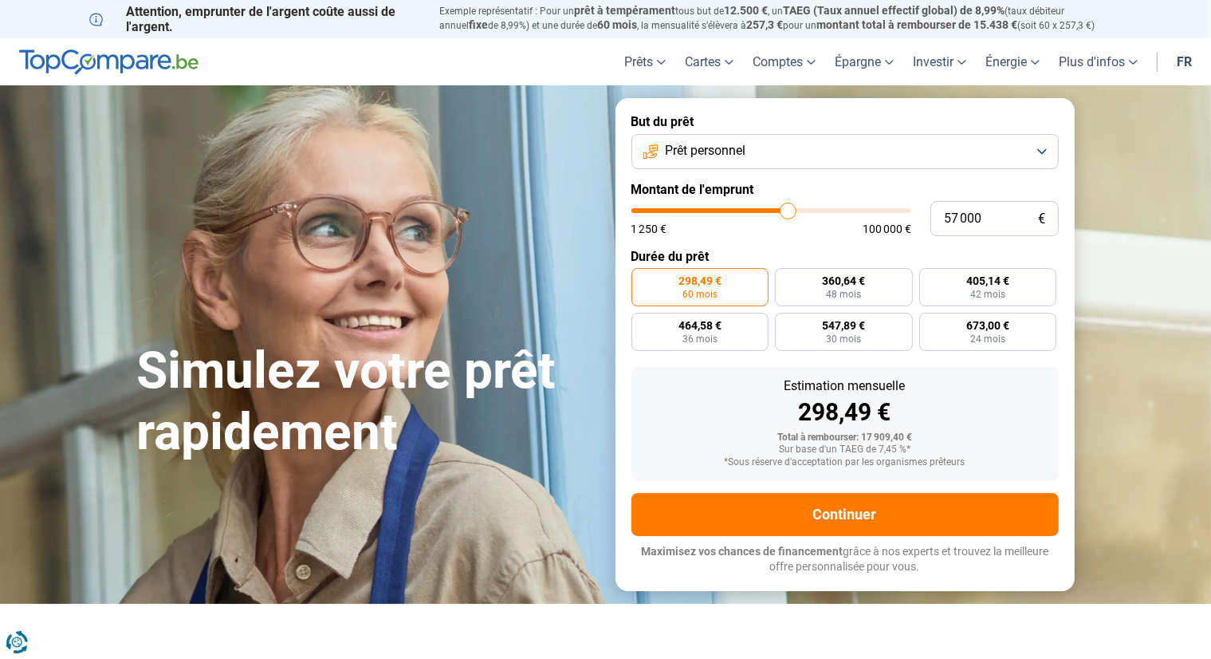
type input "57 250"
type input "57250"
type input "57 500"
type input "57500"
type input "58 250"
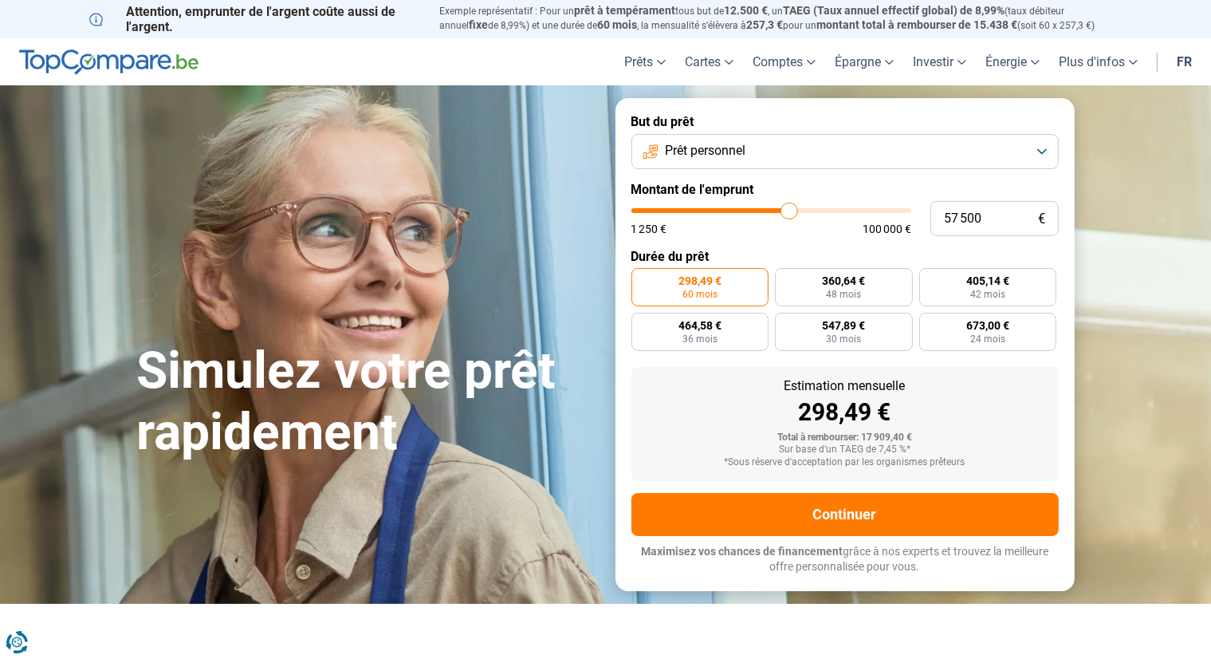
type input "58250"
type input "58 500"
type input "58500"
type input "59 000"
type input "59000"
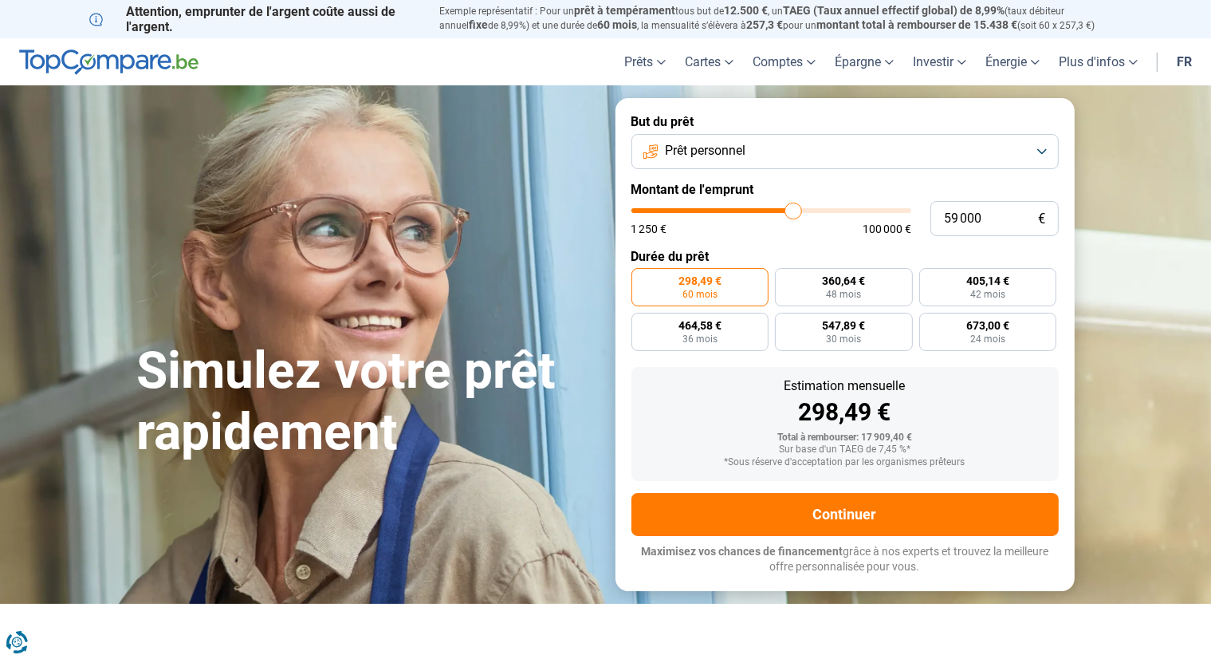
type input "59 750"
type input "59750"
type input "60 000"
type input "60000"
type input "60 500"
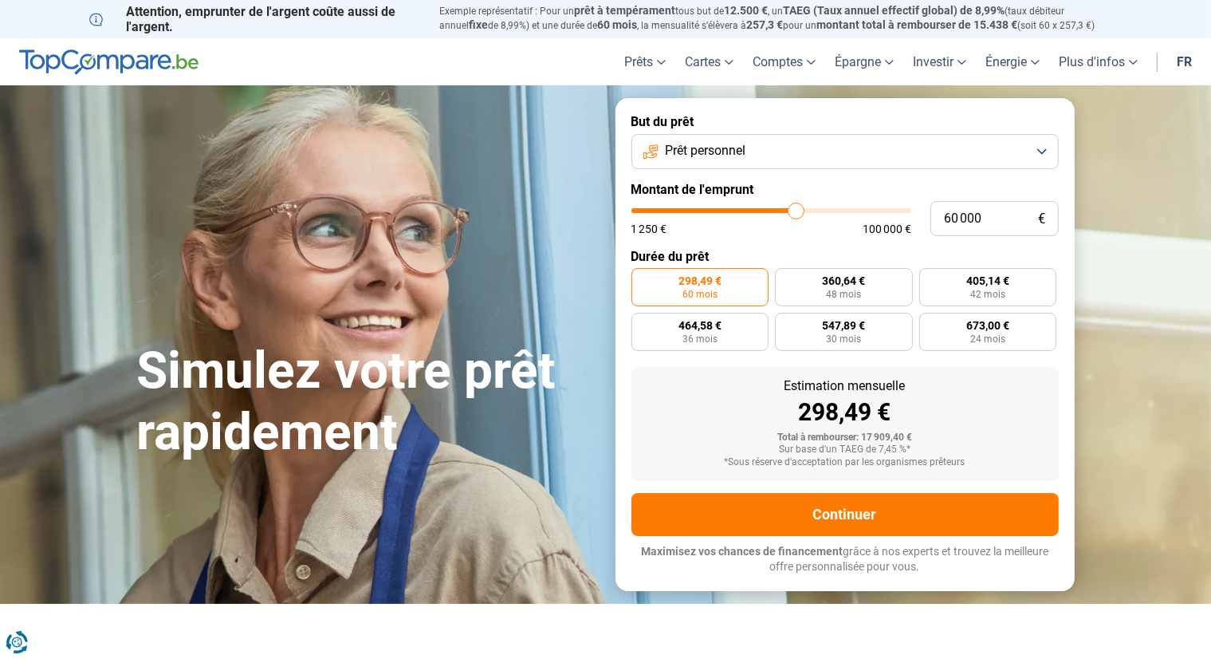
type input "60500"
type input "60 750"
type input "60750"
type input "61 750"
type input "61750"
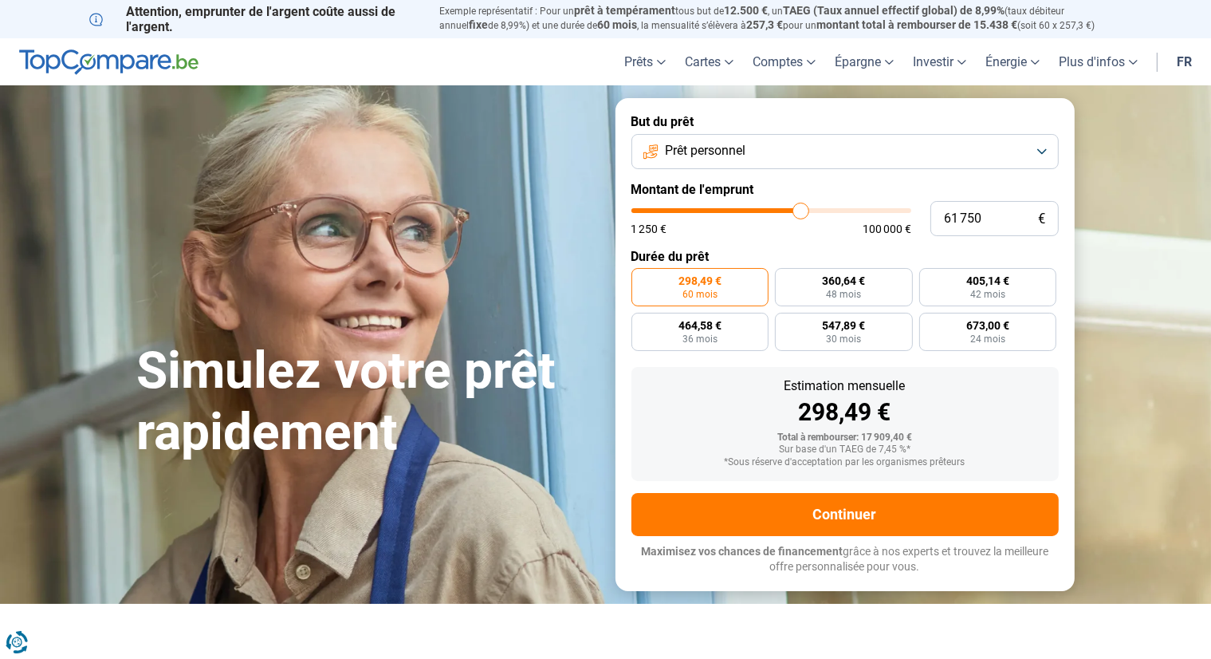
type input "62 250"
type input "62250"
type input "62 500"
type input "62500"
type input "63 000"
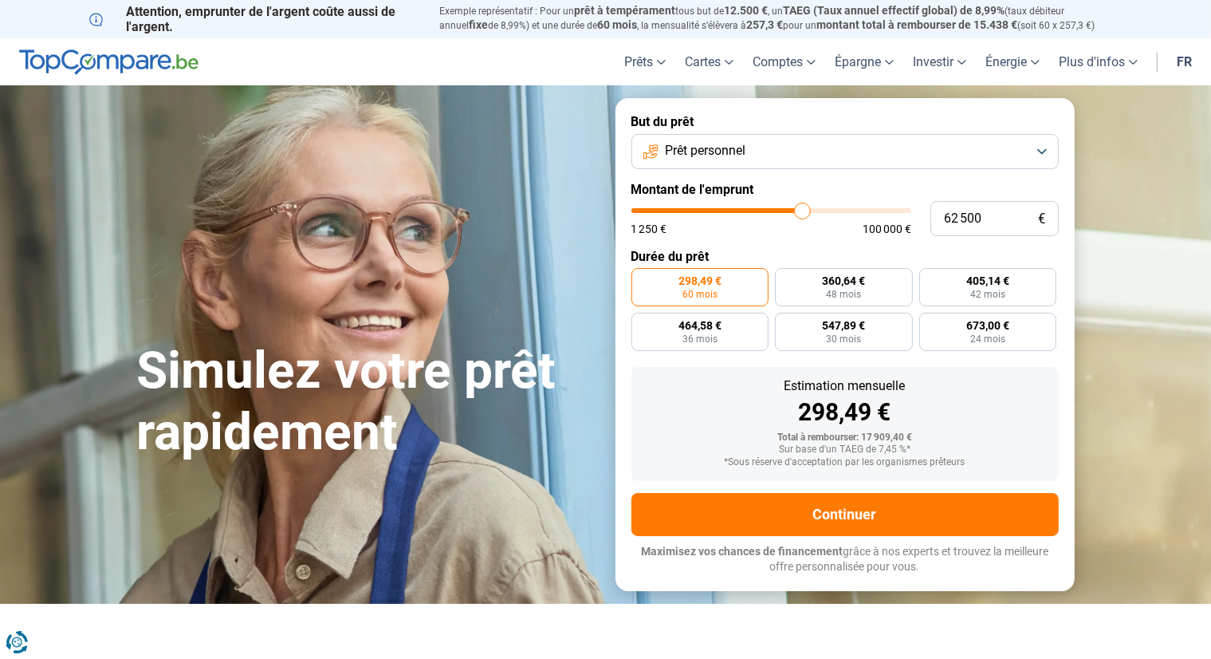
type input "63000"
type input "63 500"
type input "63500"
type input "64 250"
type input "64250"
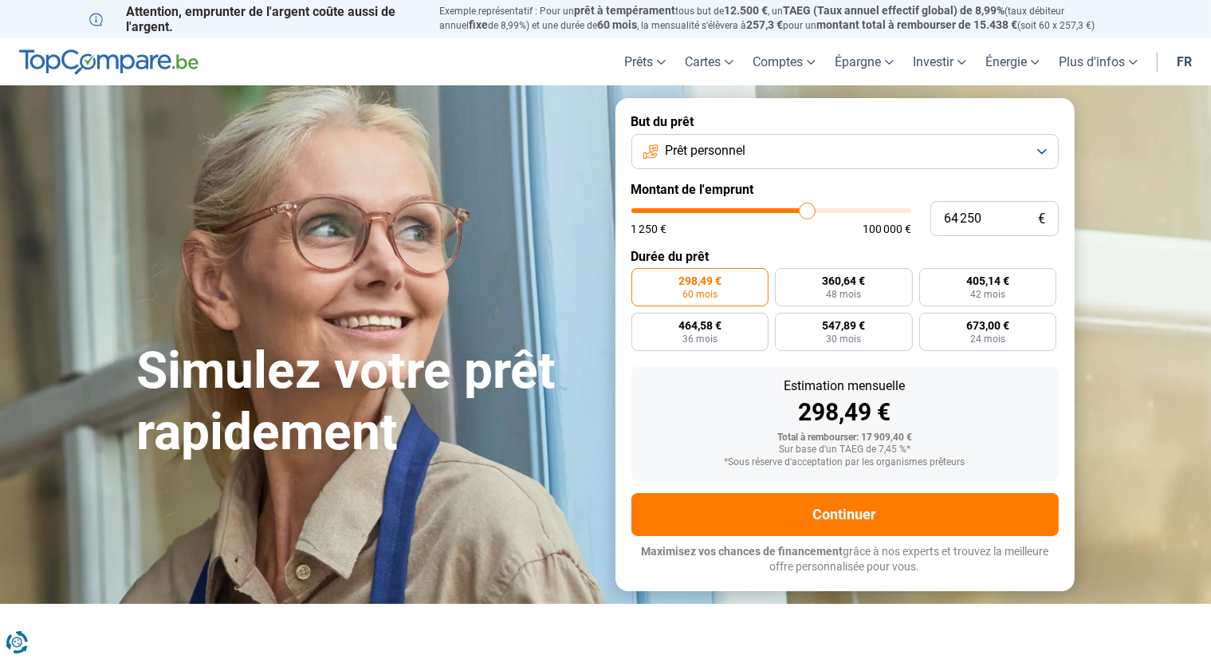
type input "64 500"
type input "64500"
type input "65 250"
type input "65250"
type input "65 500"
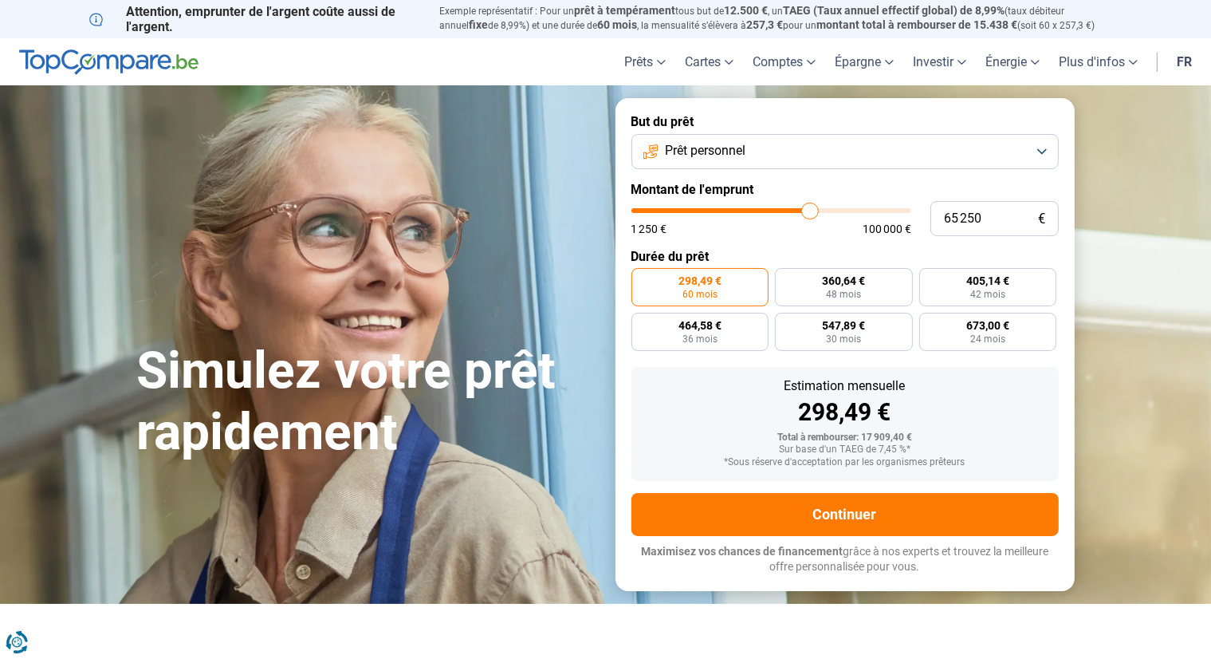
type input "65500"
type input "66 000"
type input "66000"
type input "66 250"
type input "66250"
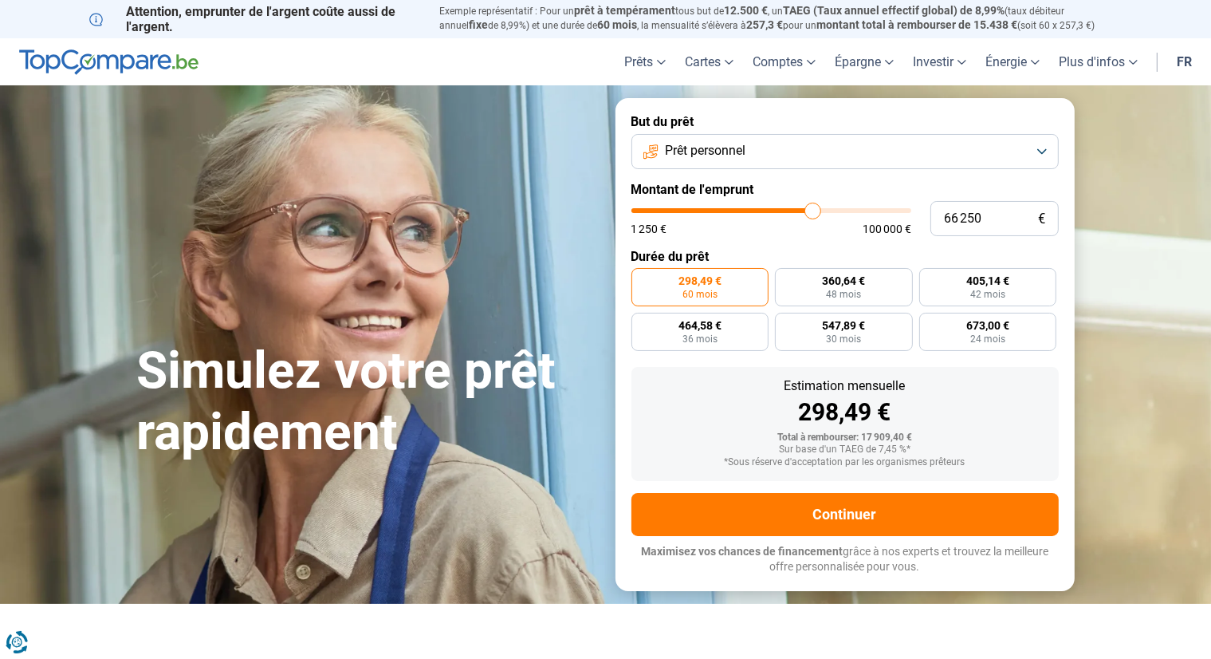
type input "67 500"
type input "67500"
type input "68 000"
type input "68000"
type input "69 000"
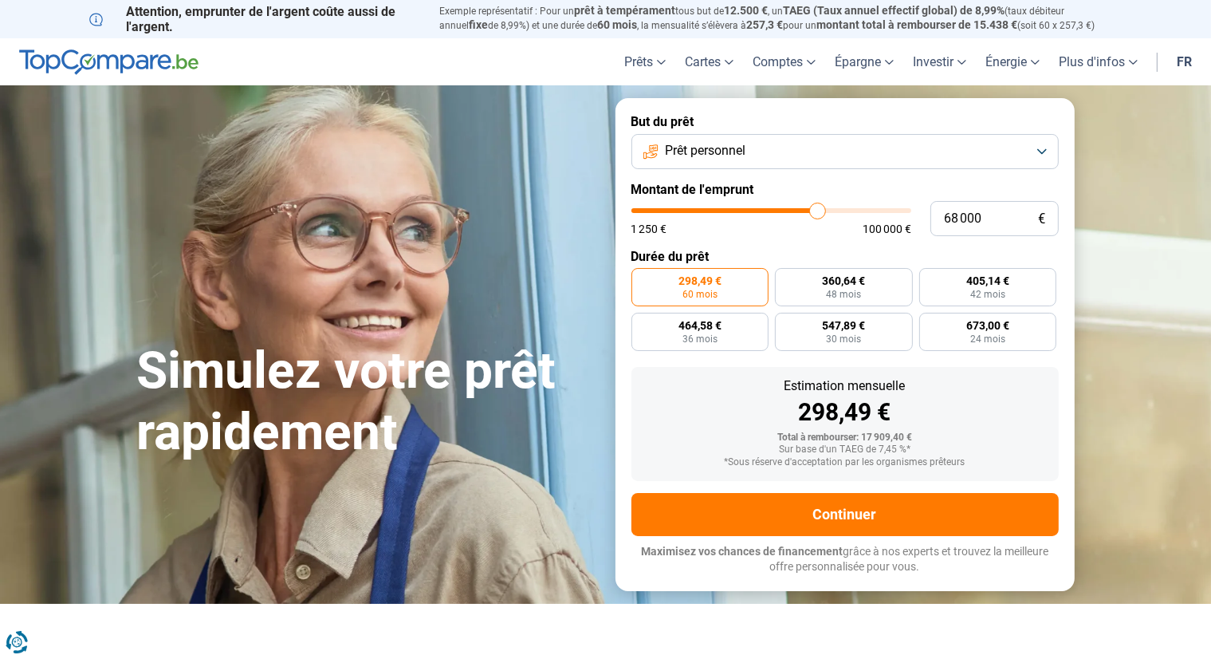
type input "69000"
type input "69 250"
drag, startPoint x: 675, startPoint y: 214, endPoint x: 820, endPoint y: 210, distance: 144.4
type input "69250"
click at [820, 210] on input "range" at bounding box center [771, 210] width 280 height 5
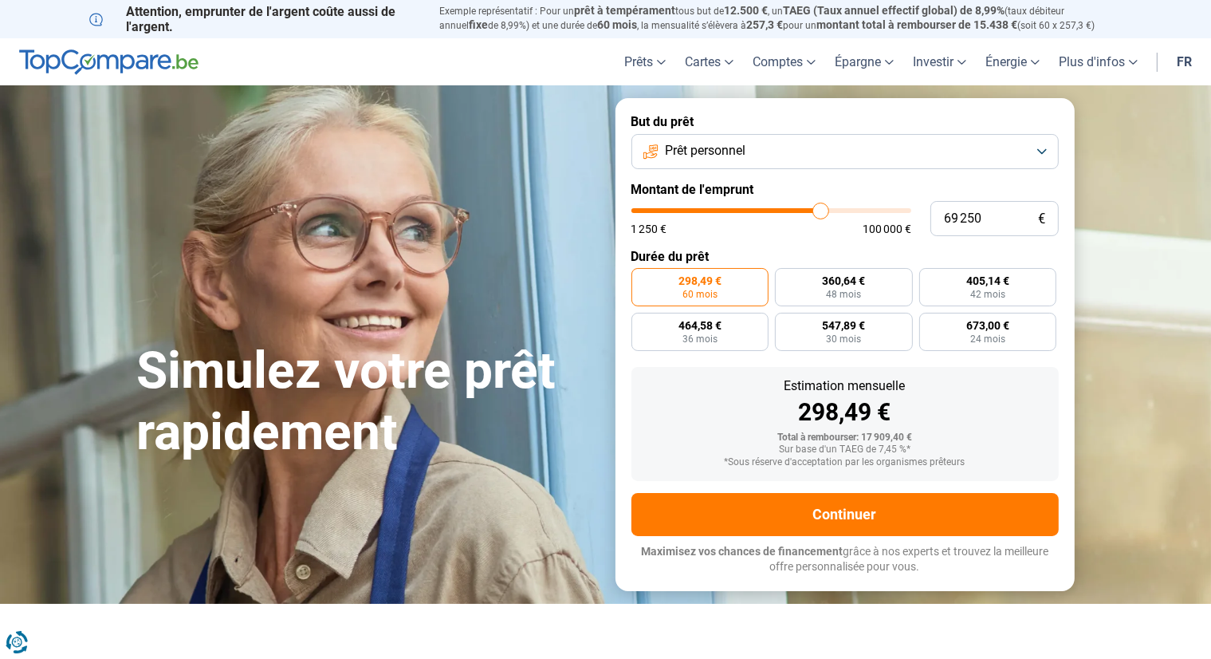
radio input "false"
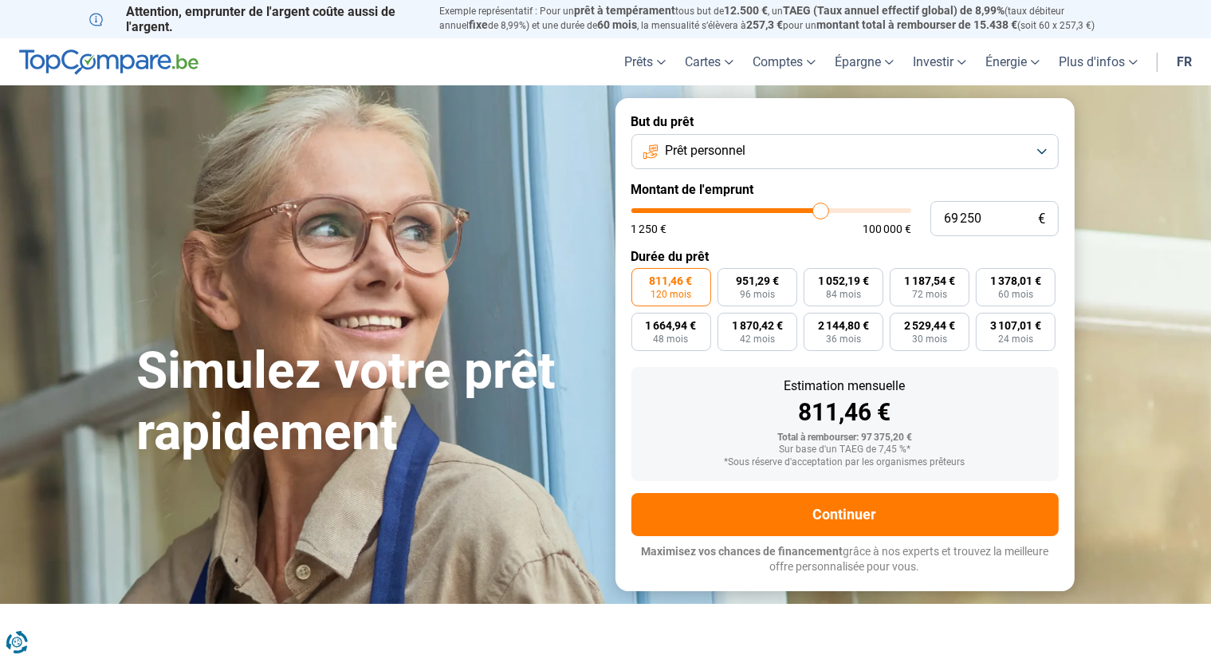
click at [715, 446] on div "Sur base d'un TAEG de 7,45 %*" at bounding box center [845, 449] width 402 height 11
click at [769, 286] on span "951,29 €" at bounding box center [757, 280] width 43 height 11
click at [728, 278] on input "951,29 € 96 mois" at bounding box center [723, 273] width 10 height 10
radio input "true"
click at [934, 293] on span "72 mois" at bounding box center [929, 294] width 35 height 10
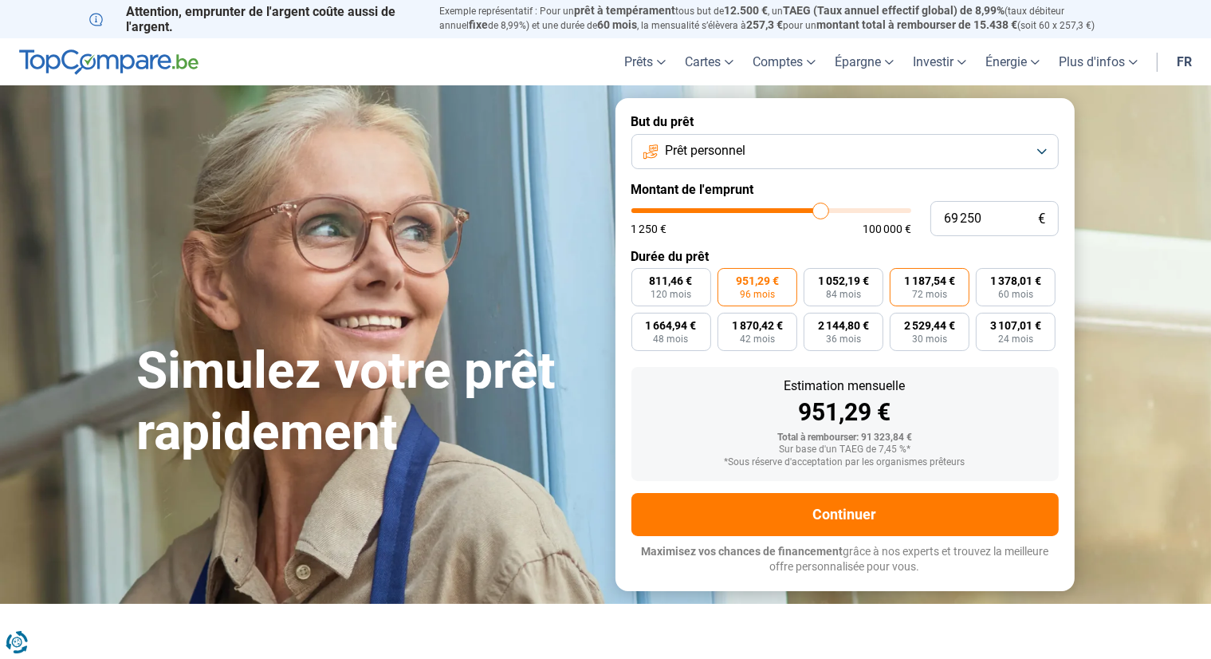
click at [900, 278] on input "1 187,54 € 72 mois" at bounding box center [895, 273] width 10 height 10
radio input "true"
drag, startPoint x: 995, startPoint y: 218, endPoint x: 844, endPoint y: 216, distance: 150.7
click at [848, 218] on div "69 250 € 1 250 € 100 000 €" at bounding box center [844, 218] width 427 height 35
type input "1"
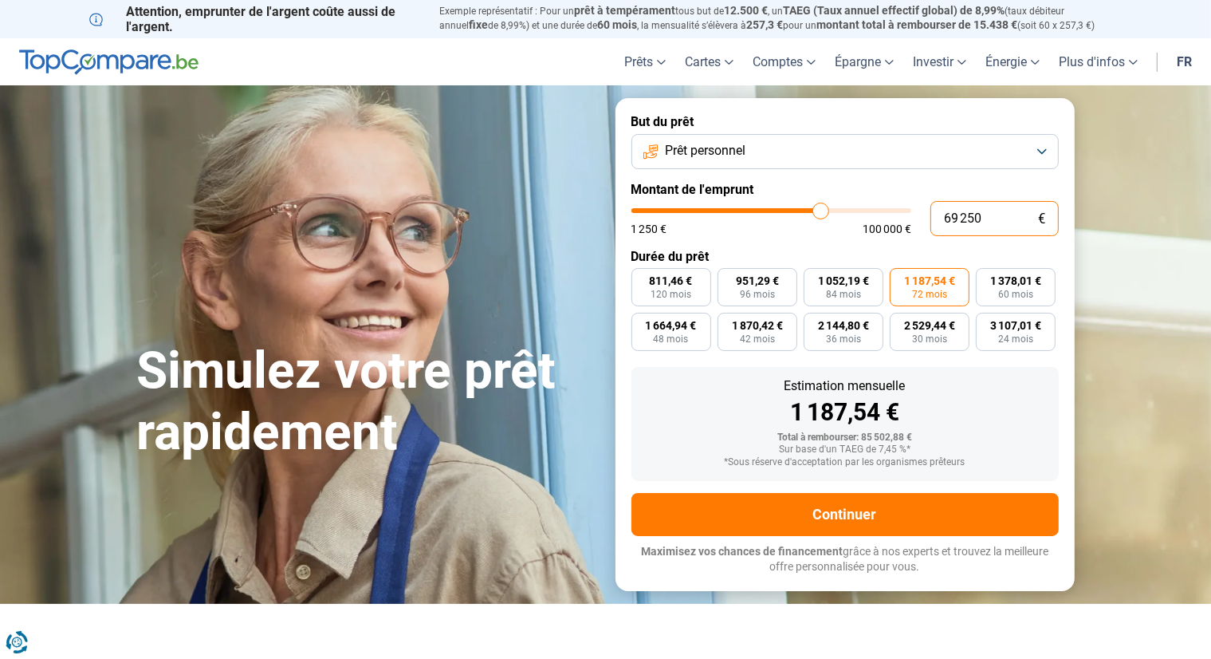
type input "1250"
type input "15"
type input "1250"
type input "150"
type input "1250"
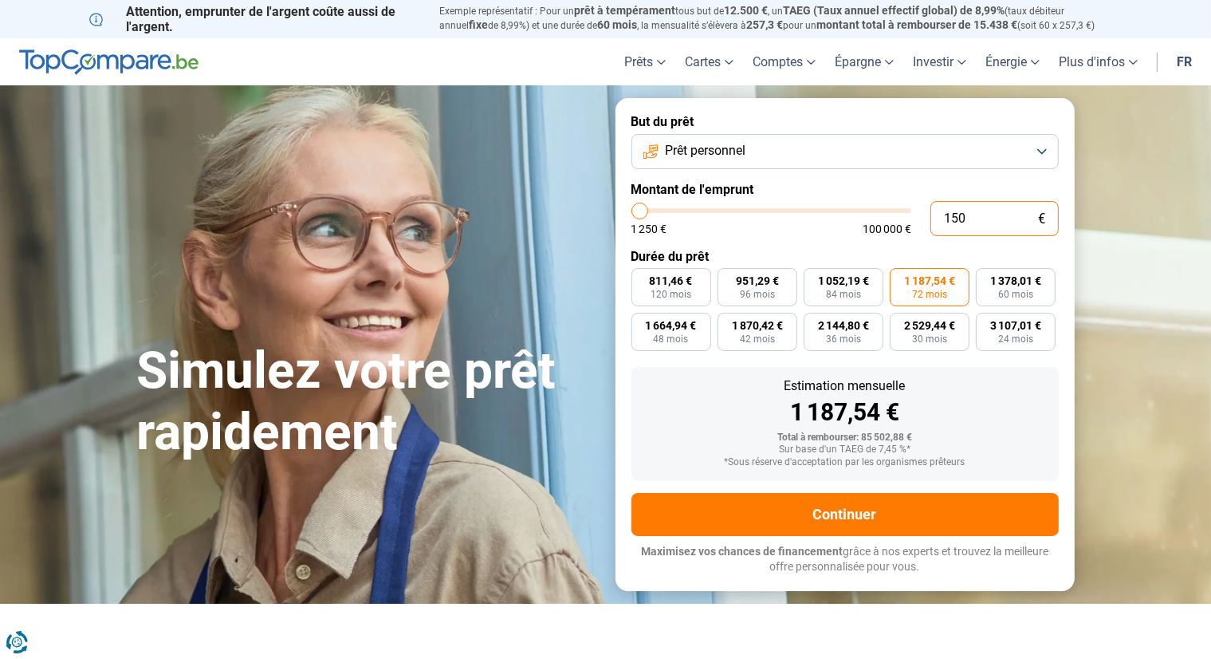
type input "1 500"
type input "1500"
type input "15 000"
type input "15000"
type input "15 000"
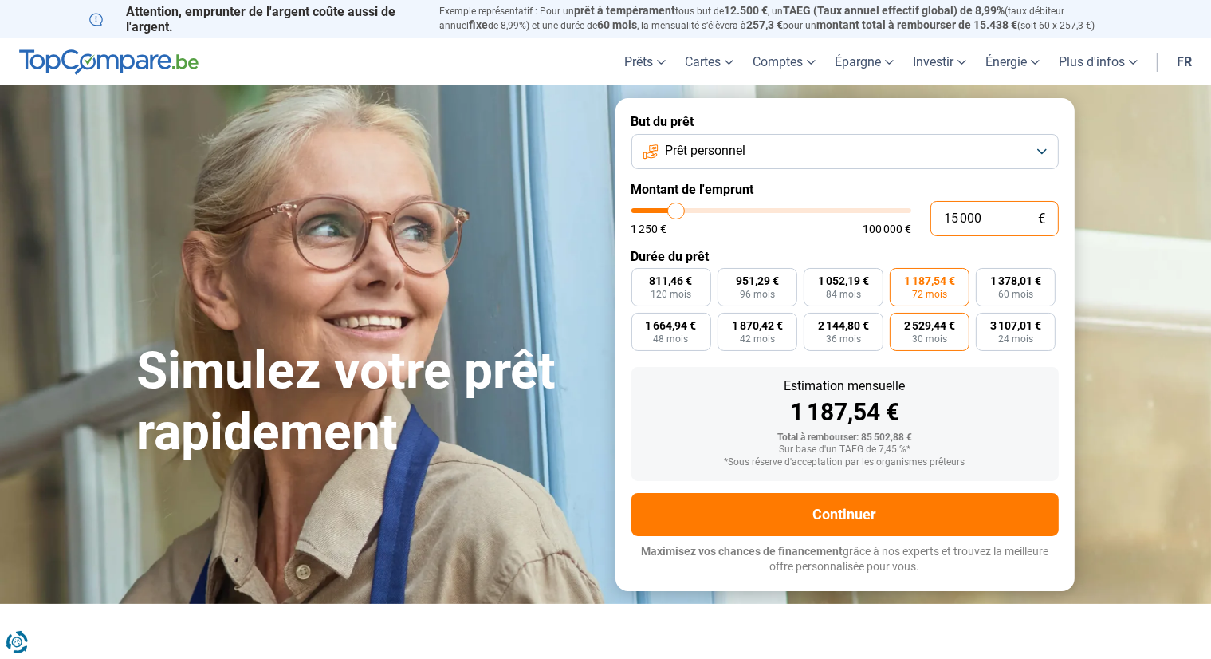
radio input "true"
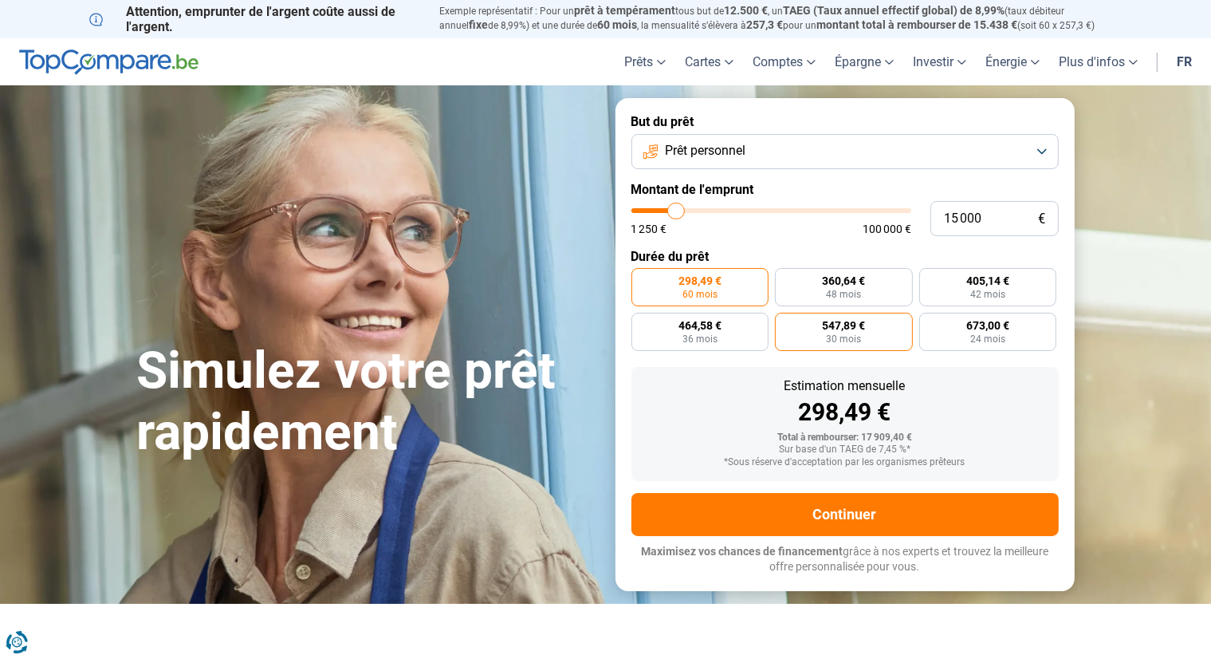
click at [881, 328] on label "547,89 € 30 mois" at bounding box center [844, 332] width 138 height 38
click at [785, 323] on input "547,89 € 30 mois" at bounding box center [780, 318] width 10 height 10
radio input "true"
click at [981, 279] on span "405,14 €" at bounding box center [987, 280] width 43 height 11
click at [930, 278] on input "405,14 € 42 mois" at bounding box center [924, 273] width 10 height 10
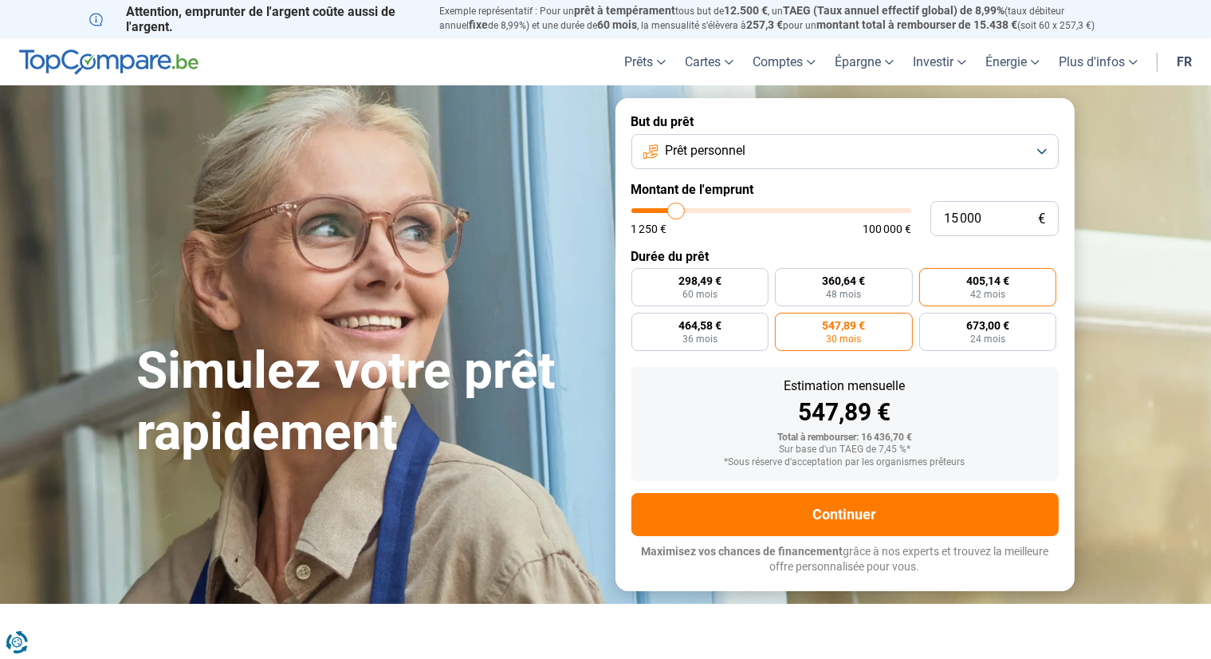
radio input "true"
click at [715, 269] on label "298,49 € 60 mois" at bounding box center [700, 287] width 138 height 38
click at [642, 269] on input "298,49 € 60 mois" at bounding box center [636, 273] width 10 height 10
radio input "true"
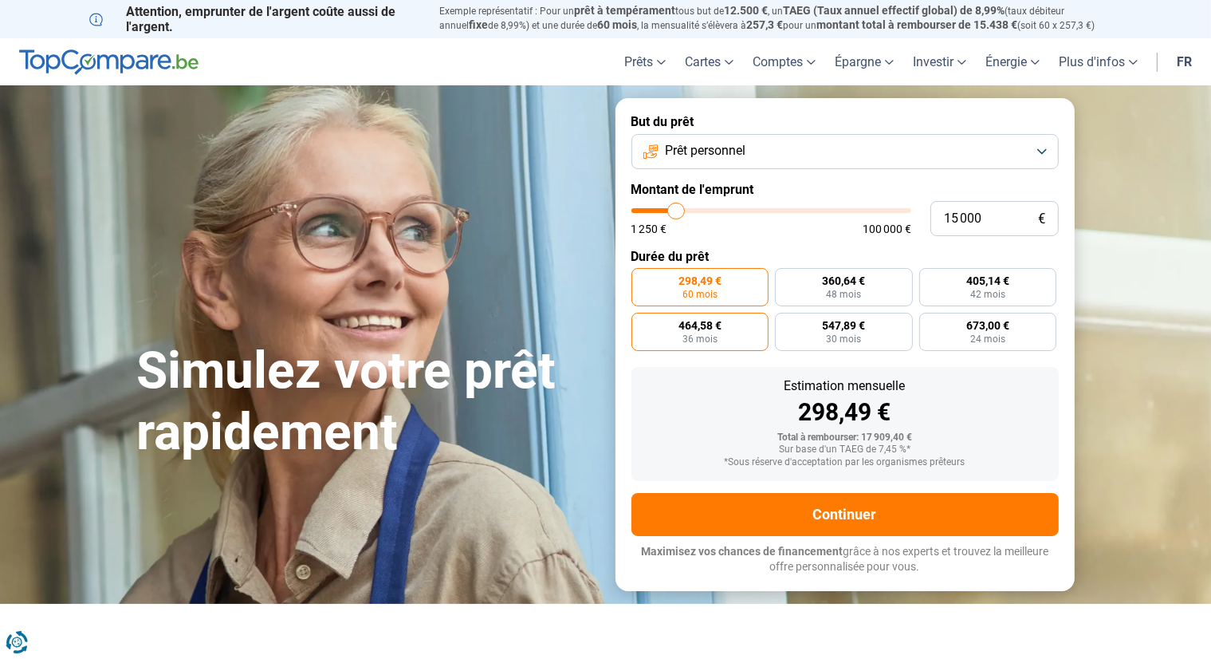
click at [714, 335] on span "36 mois" at bounding box center [699, 339] width 35 height 10
click at [642, 323] on input "464,58 € 36 mois" at bounding box center [636, 318] width 10 height 10
click at [824, 292] on label "360,64 € 48 mois" at bounding box center [844, 287] width 138 height 38
click at [785, 278] on input "360,64 € 48 mois" at bounding box center [780, 273] width 10 height 10
